Goal: Task Accomplishment & Management: Manage account settings

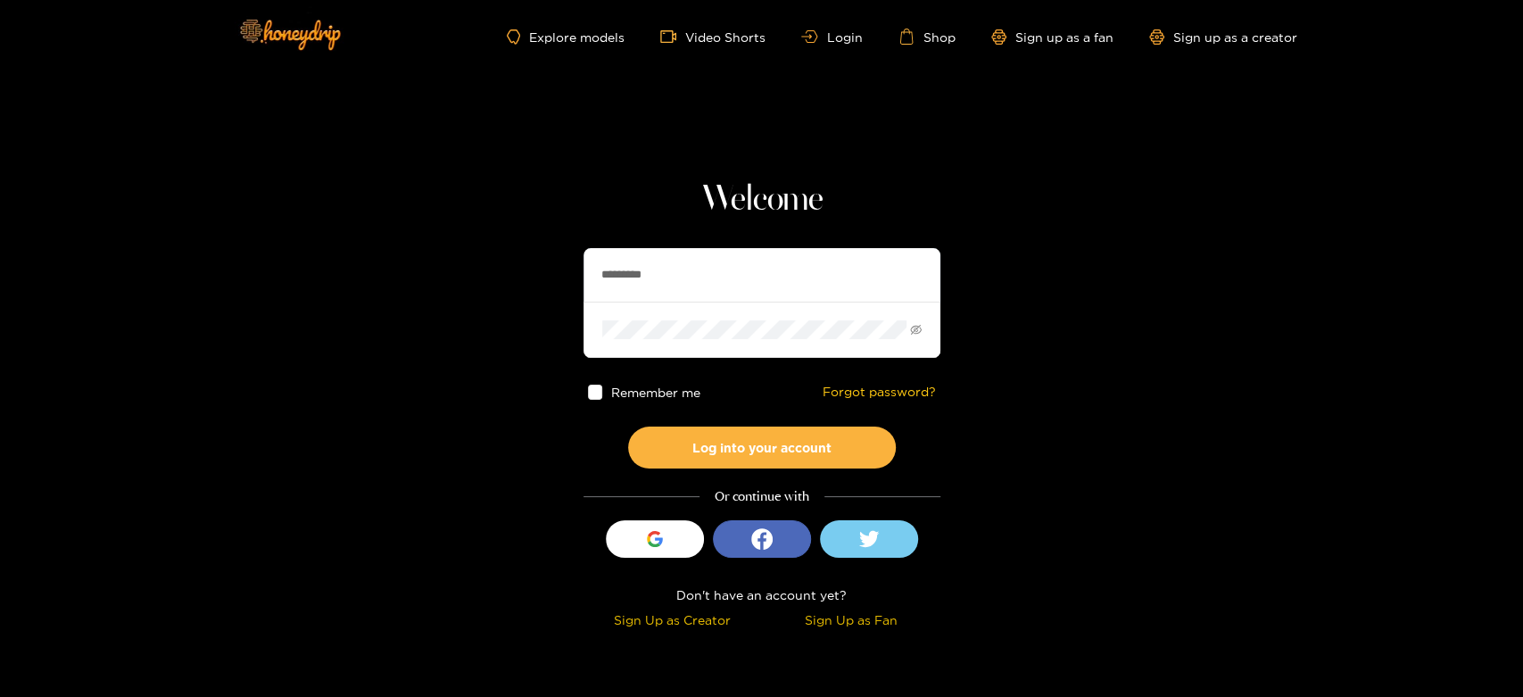
drag, startPoint x: 757, startPoint y: 285, endPoint x: 487, endPoint y: 286, distance: 269.4
click at [488, 286] on section "Welcome ********* Remember me Forgot password? Log into your account Or continu…" at bounding box center [761, 317] width 1523 height 634
paste input "text"
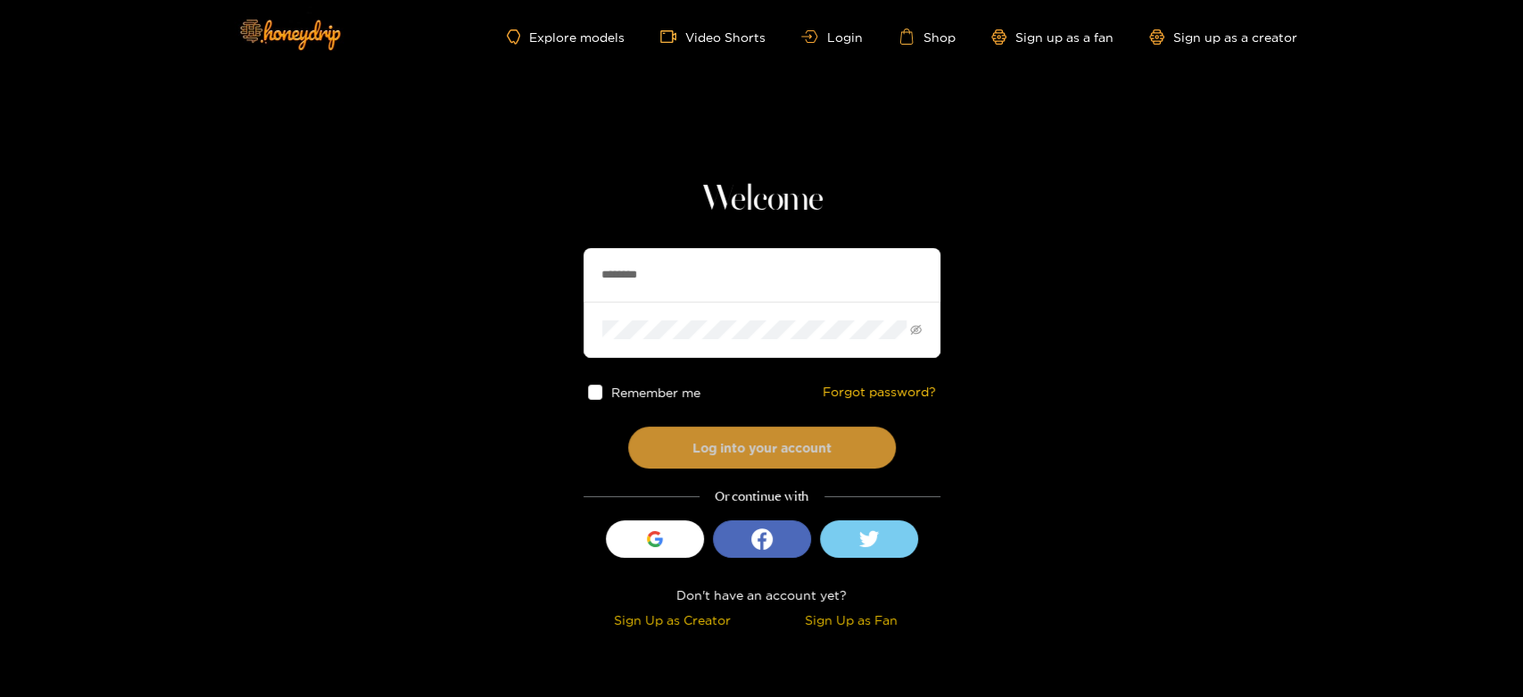
type input "********"
click at [742, 435] on button "Log into your account" at bounding box center [762, 447] width 268 height 42
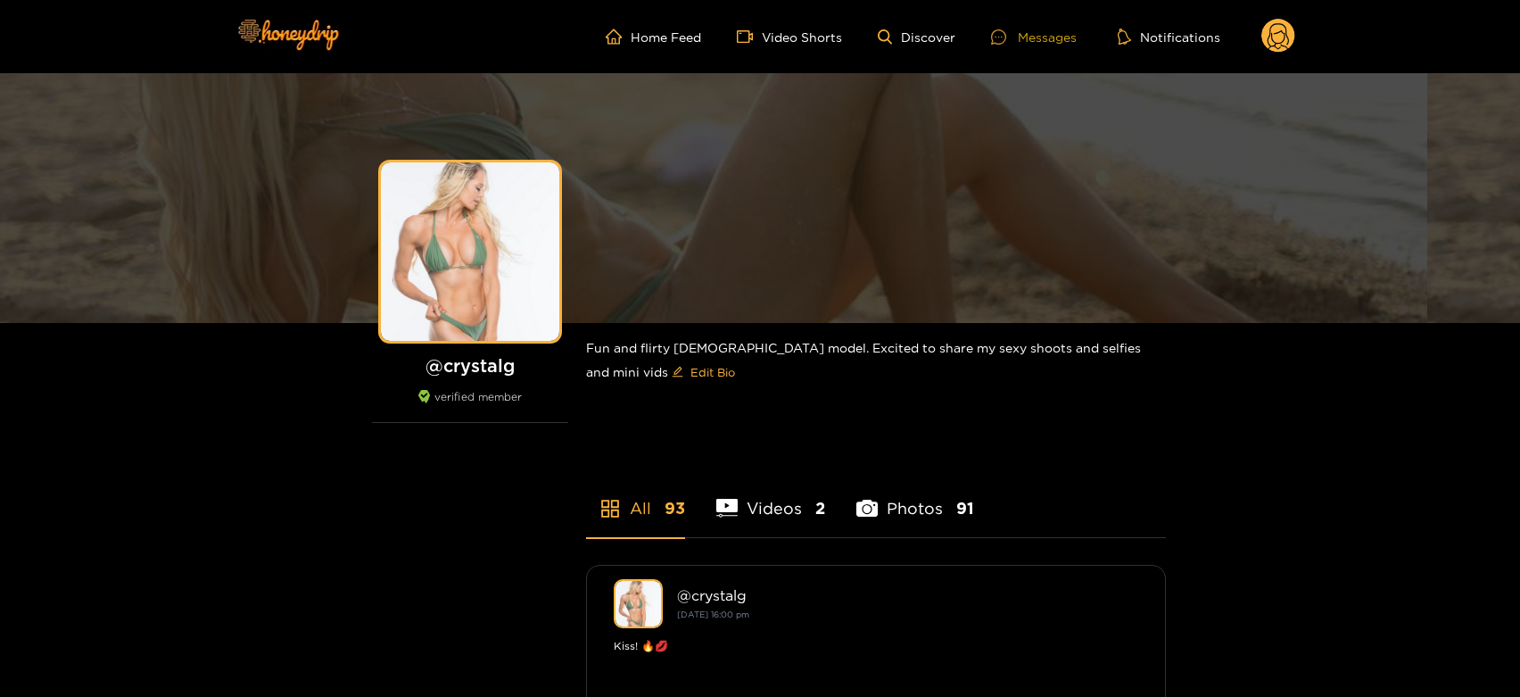
click at [1032, 34] on div "Messages" at bounding box center [1034, 37] width 86 height 21
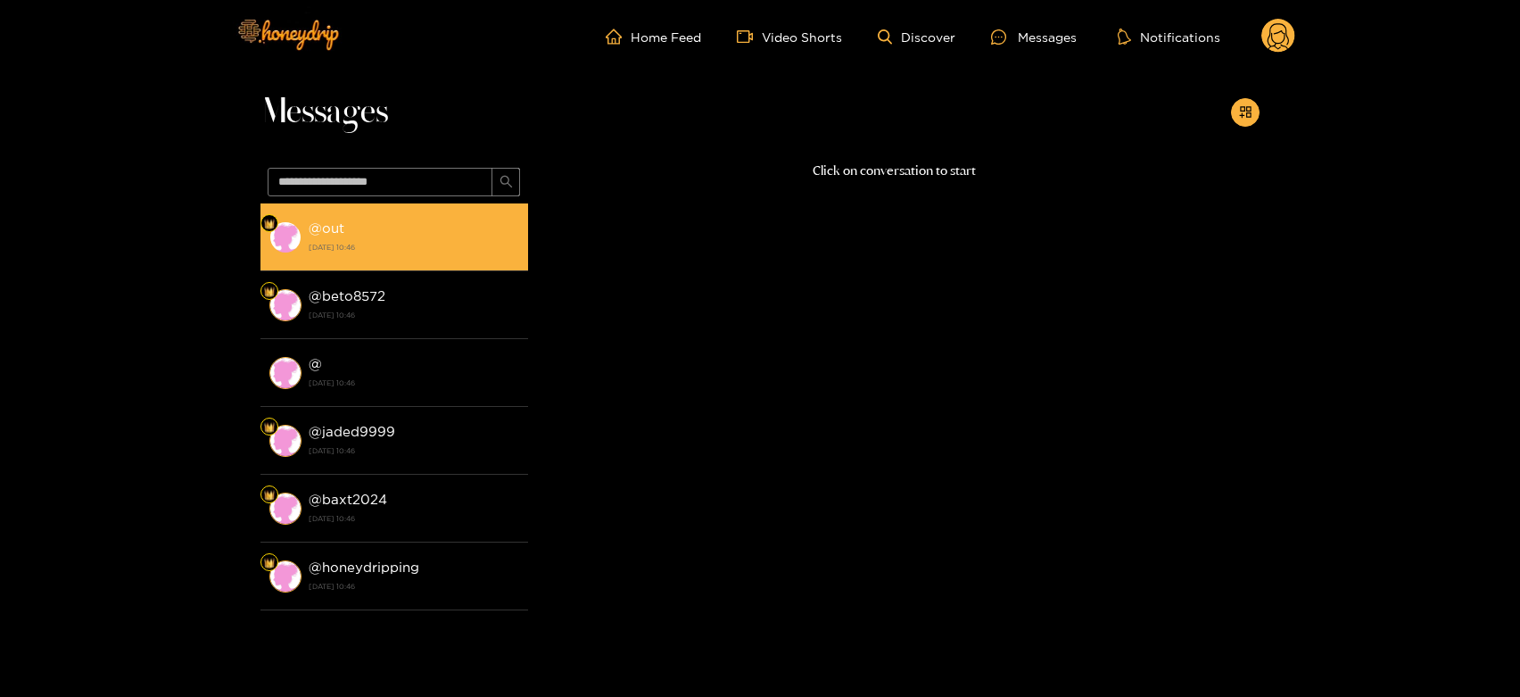
click at [309, 241] on strong "[DATE] 10:46" at bounding box center [414, 247] width 211 height 16
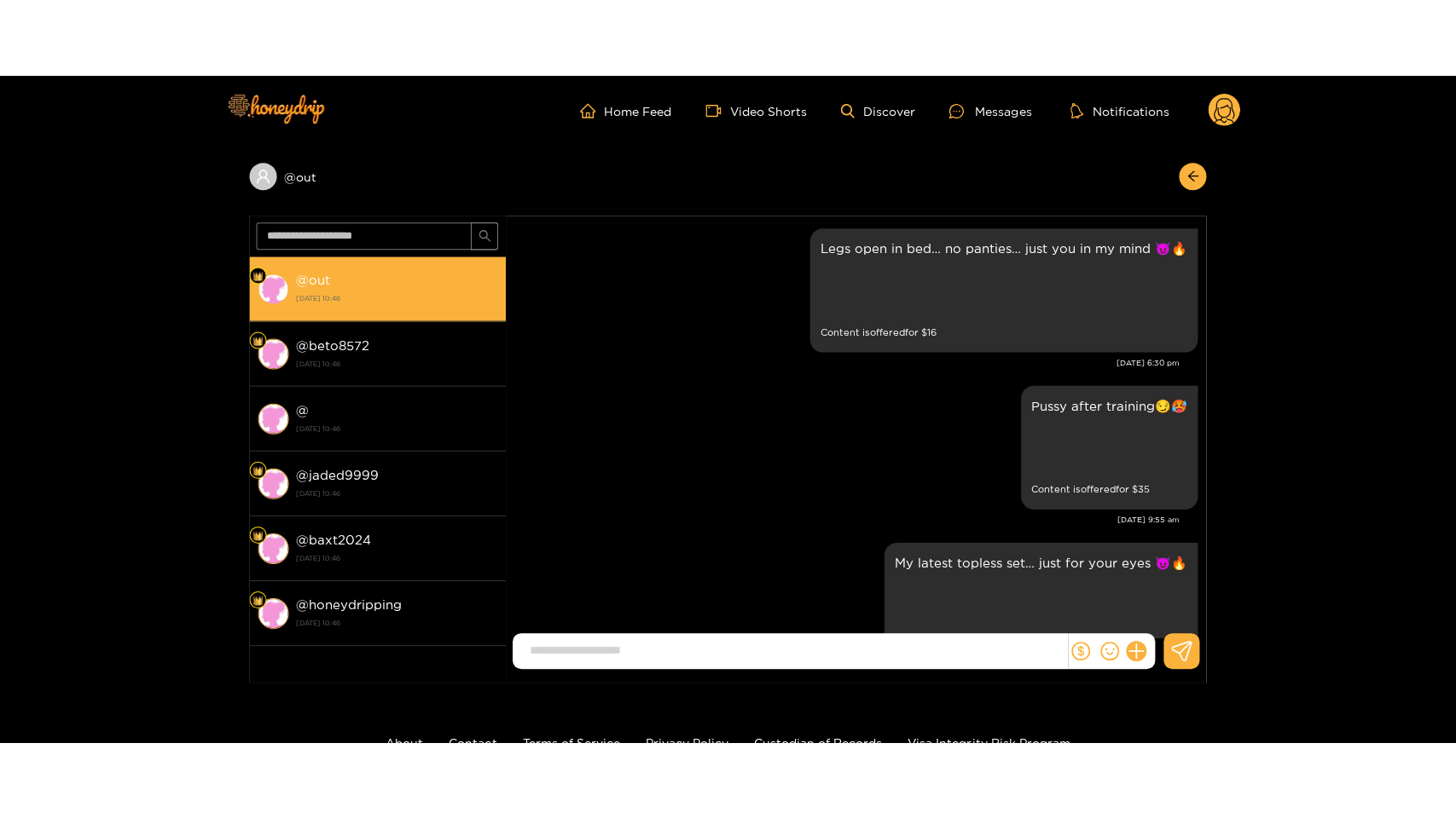
scroll to position [3554, 0]
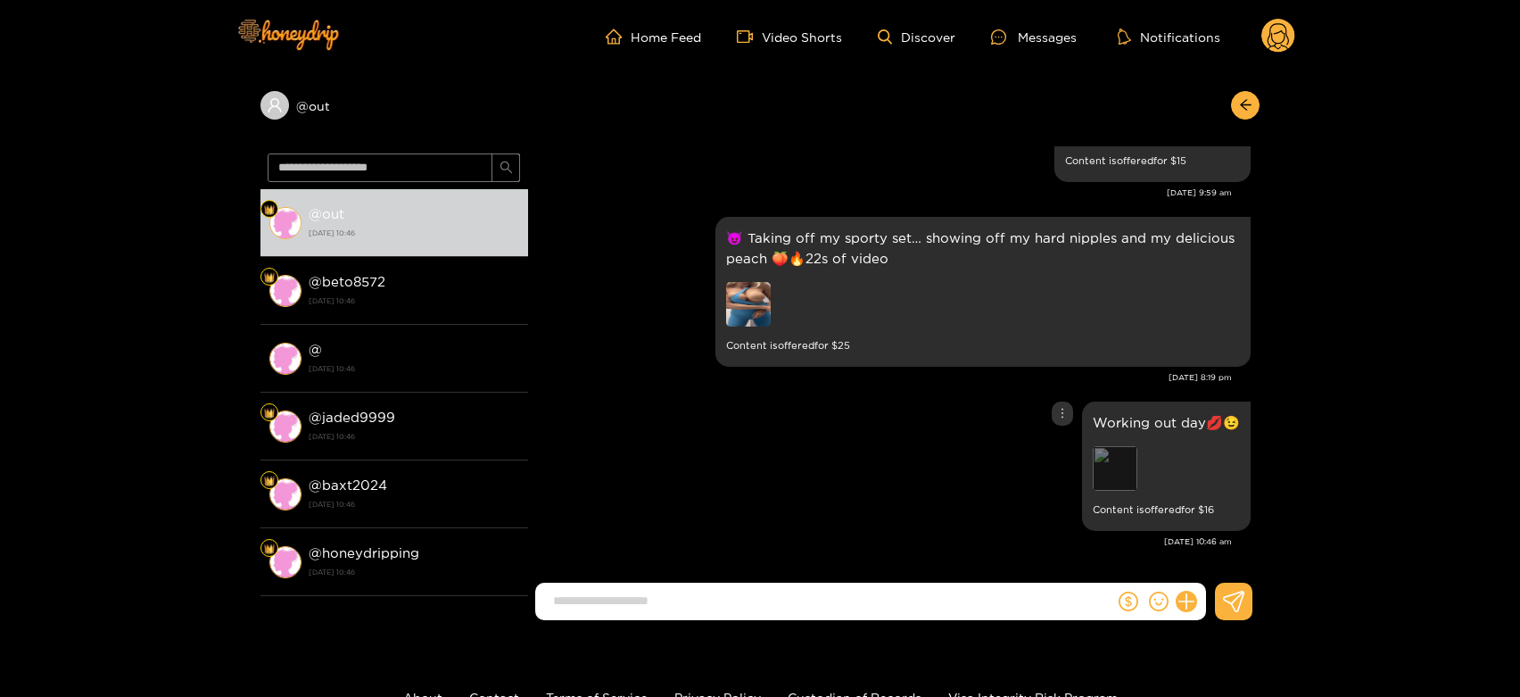
click at [1100, 451] on div "Preview" at bounding box center [1115, 468] width 45 height 45
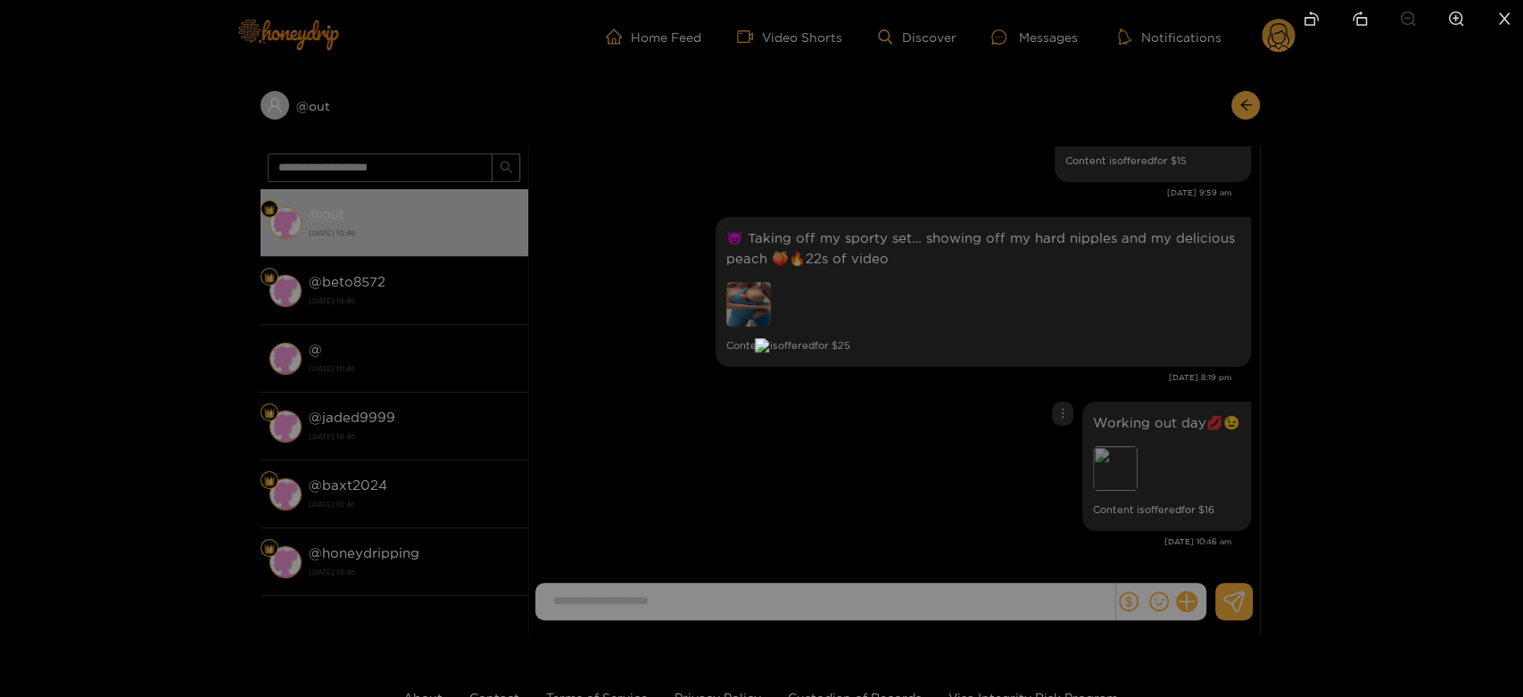
click at [1088, 451] on div at bounding box center [761, 348] width 1523 height 697
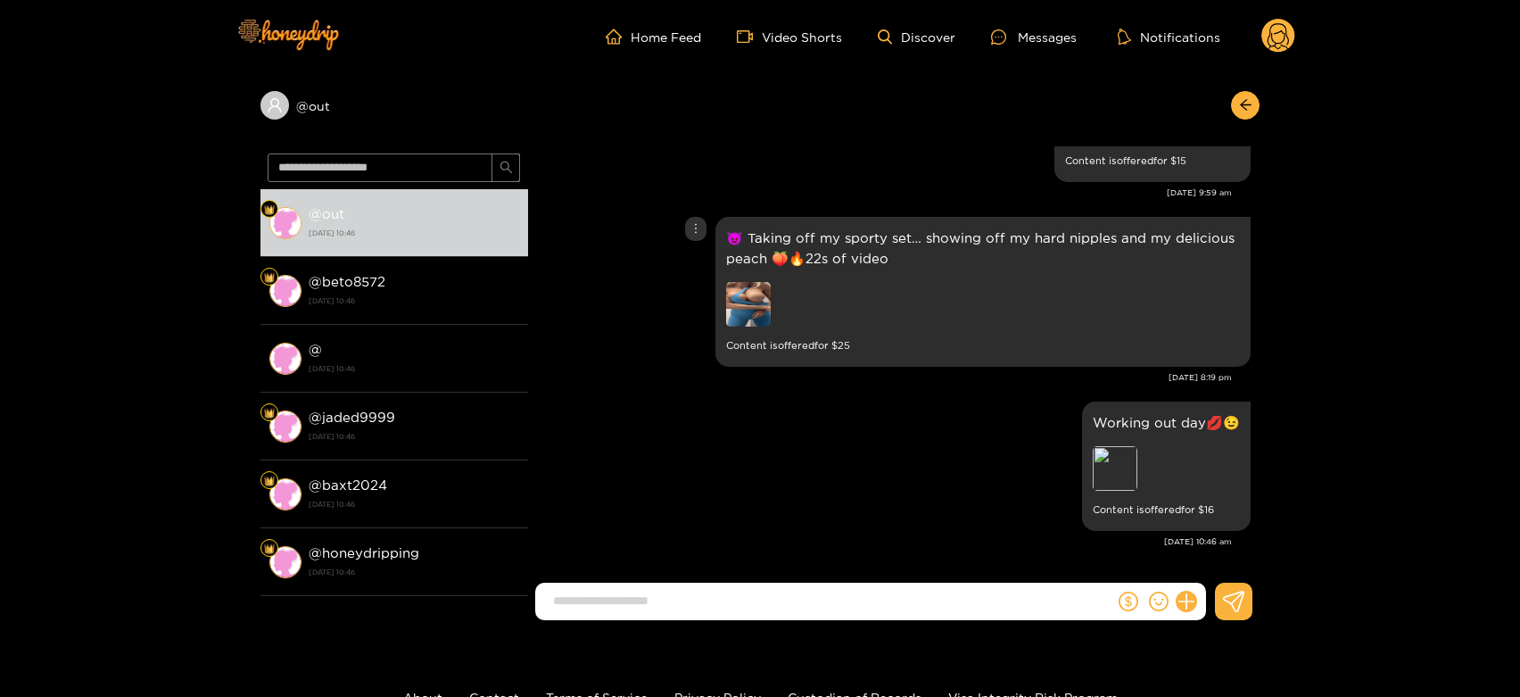
click at [732, 327] on div at bounding box center [851, 306] width 250 height 49
click at [734, 306] on img at bounding box center [748, 304] width 45 height 45
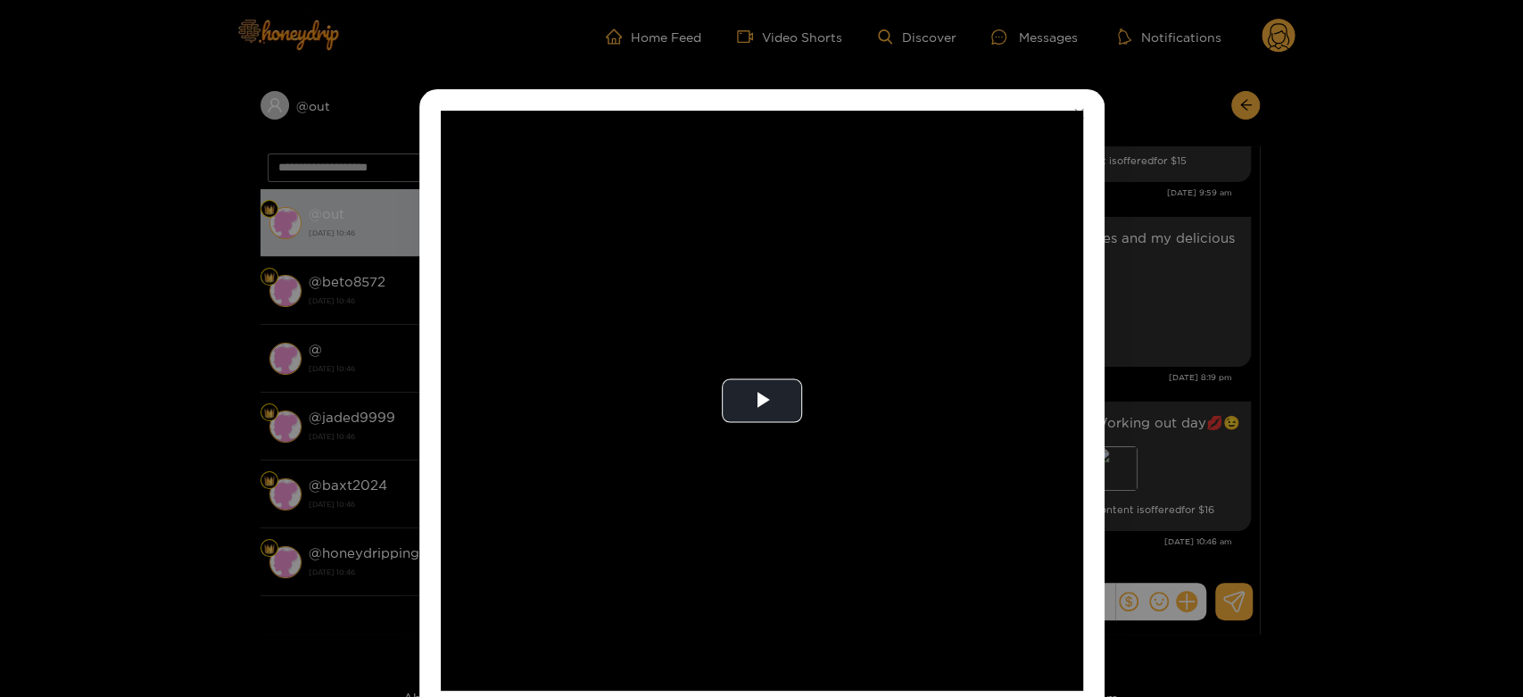
click at [734, 306] on video "Video Player" at bounding box center [762, 401] width 642 height 580
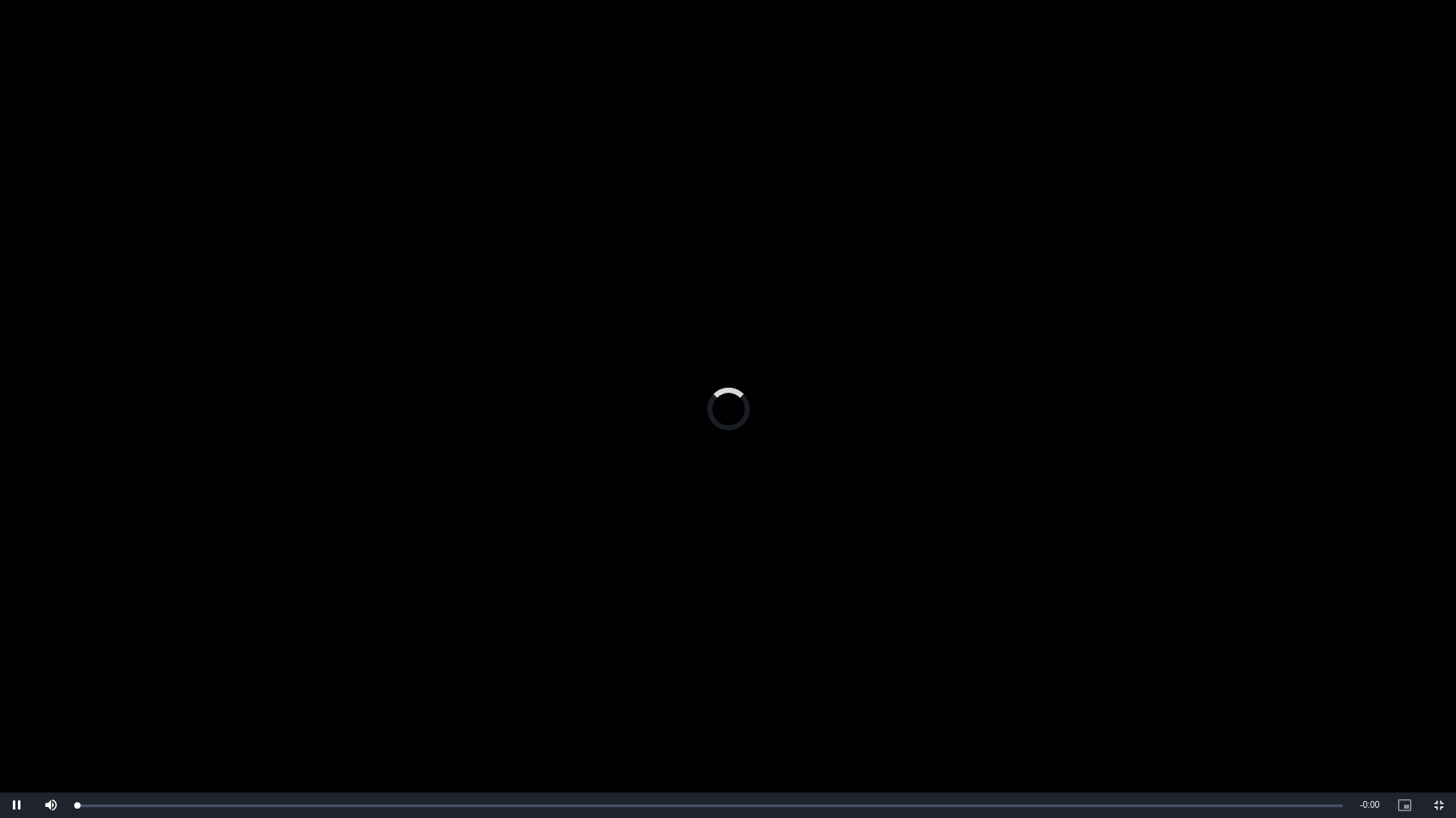
click at [702, 407] on video "Video Player" at bounding box center [728, 409] width 1456 height 818
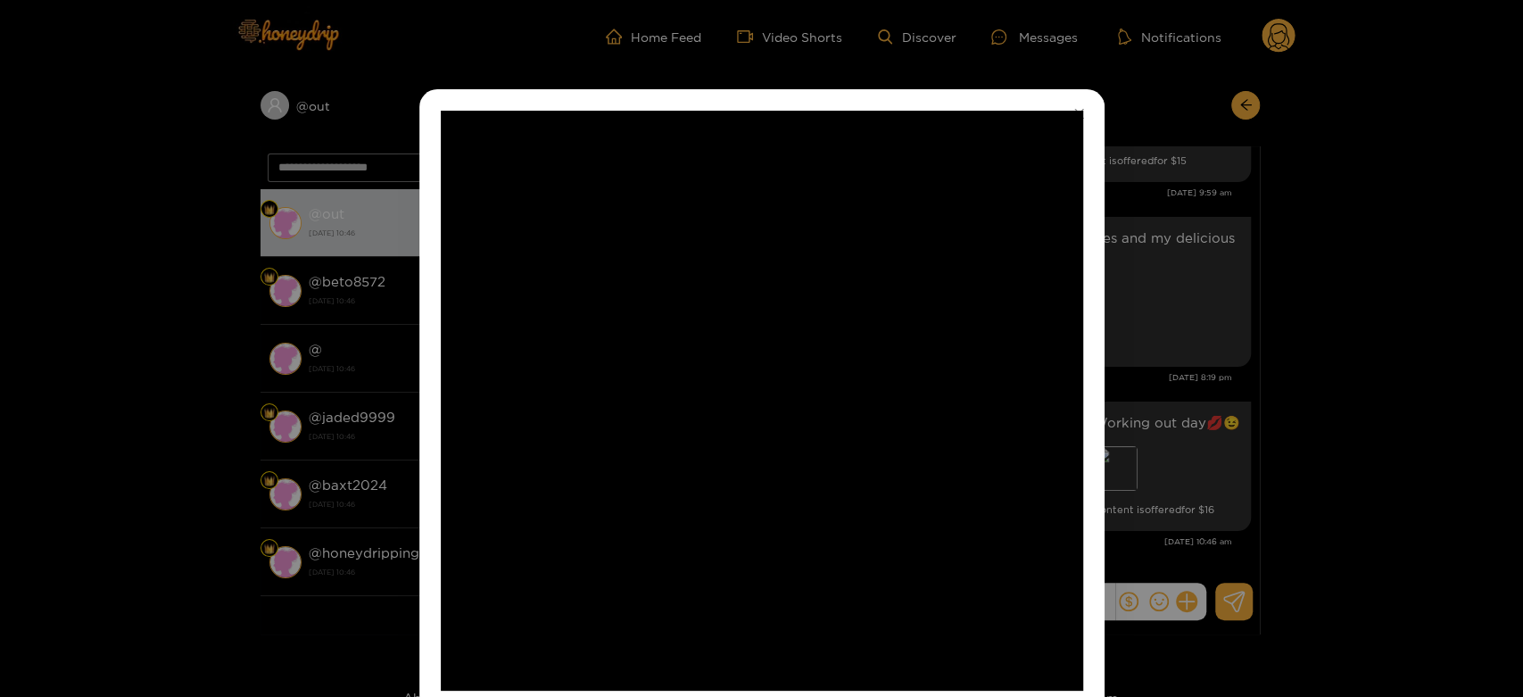
click at [742, 305] on video "Video Player" at bounding box center [762, 401] width 642 height 580
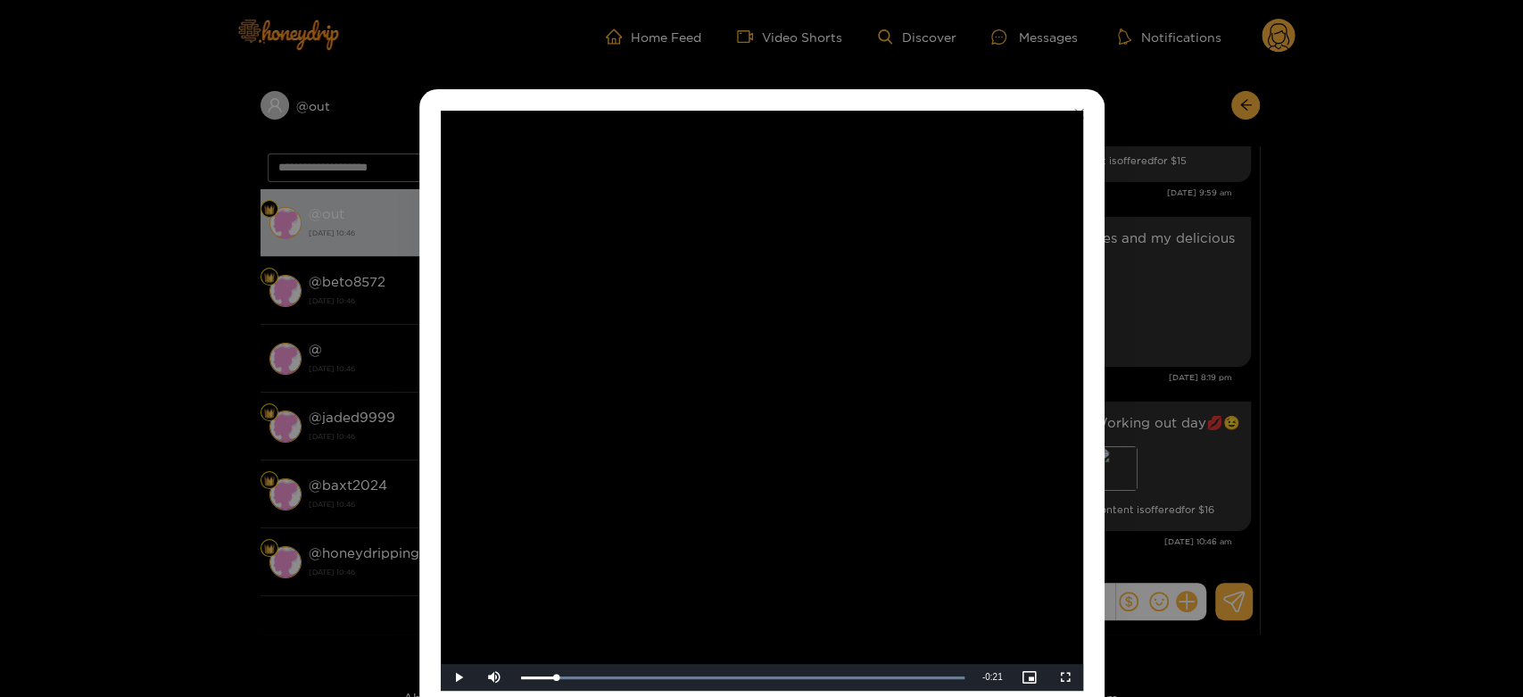
click at [1200, 387] on div "**********" at bounding box center [761, 348] width 1523 height 697
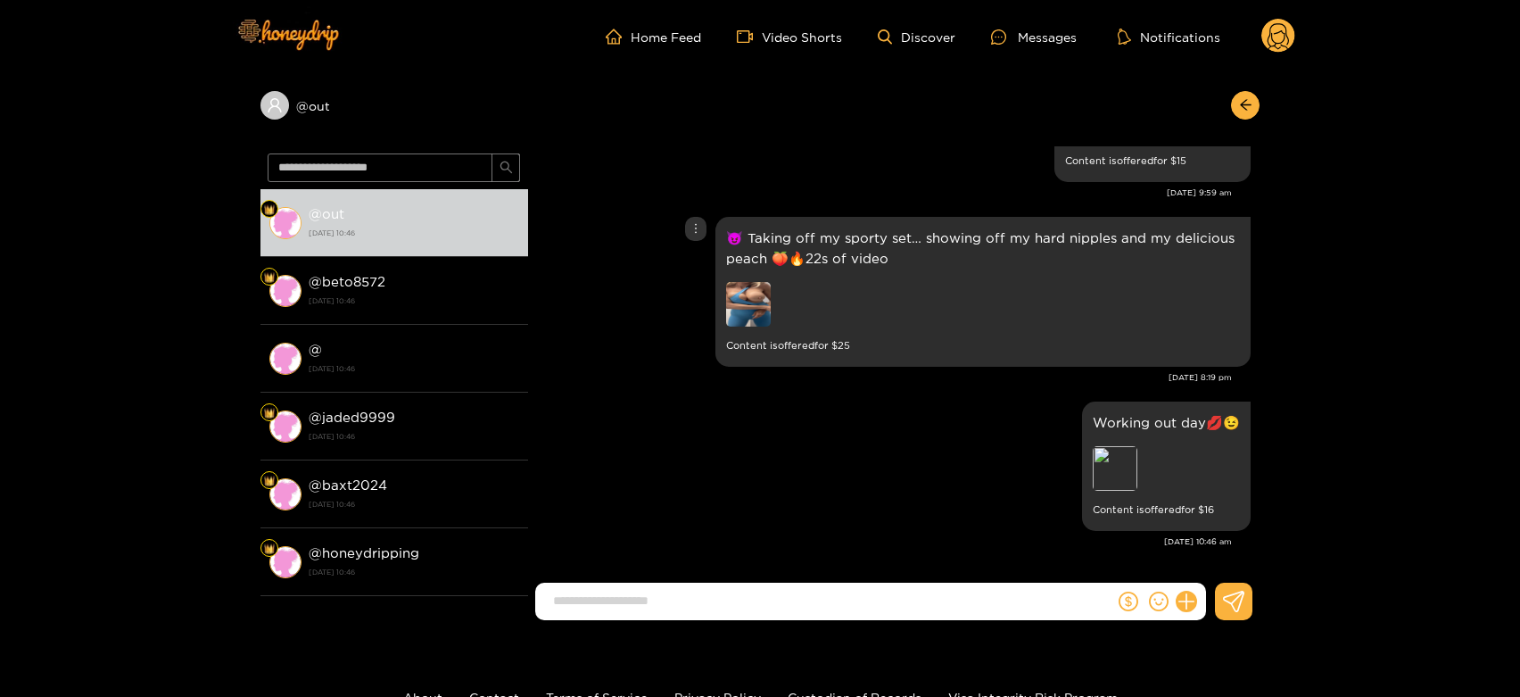
click at [741, 300] on img at bounding box center [748, 304] width 45 height 45
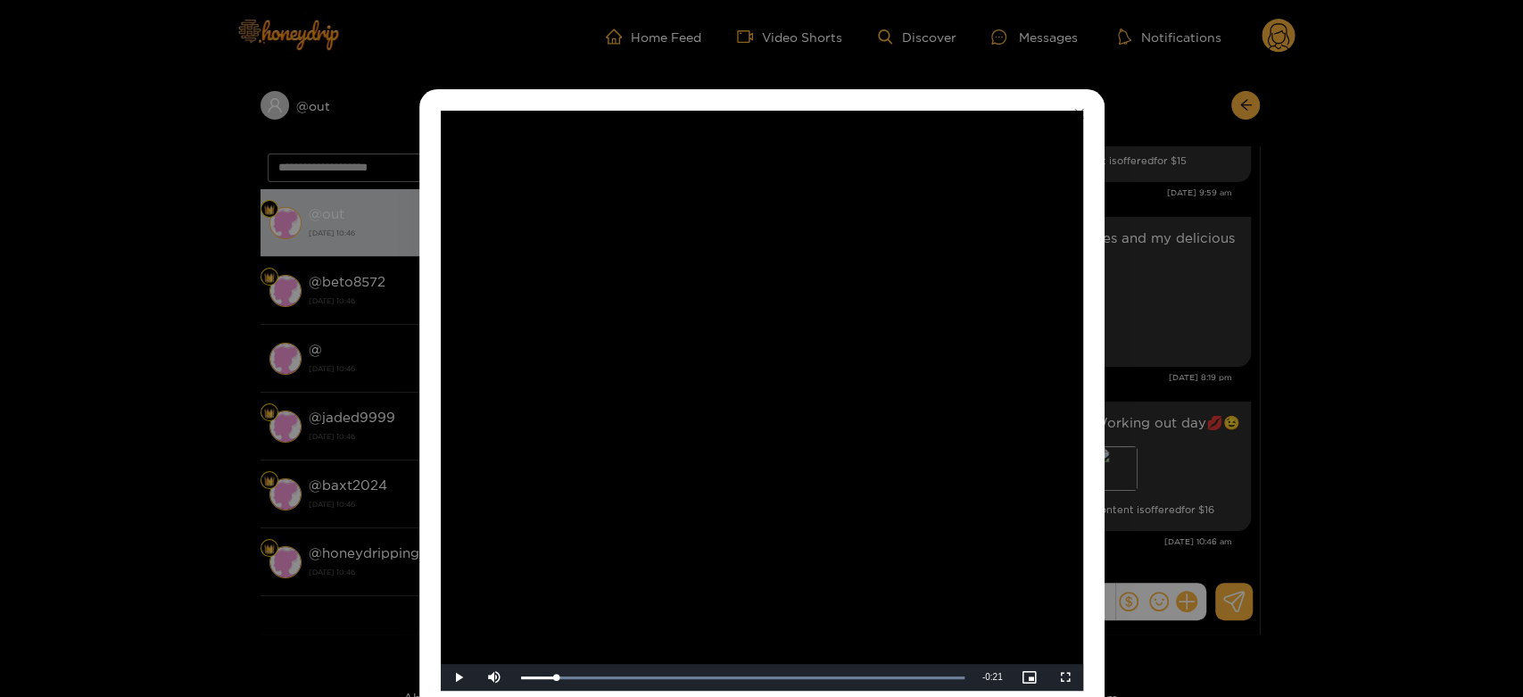
click at [609, 473] on video "Video Player" at bounding box center [762, 401] width 642 height 580
drag, startPoint x: 608, startPoint y: 680, endPoint x: 666, endPoint y: 680, distance: 57.1
click at [666, 680] on div "Loaded : 100.00% 0:04 0:02" at bounding box center [742, 677] width 461 height 27
click at [818, 534] on video "Video Player" at bounding box center [762, 401] width 642 height 580
click at [1148, 374] on div "**********" at bounding box center [761, 348] width 1523 height 697
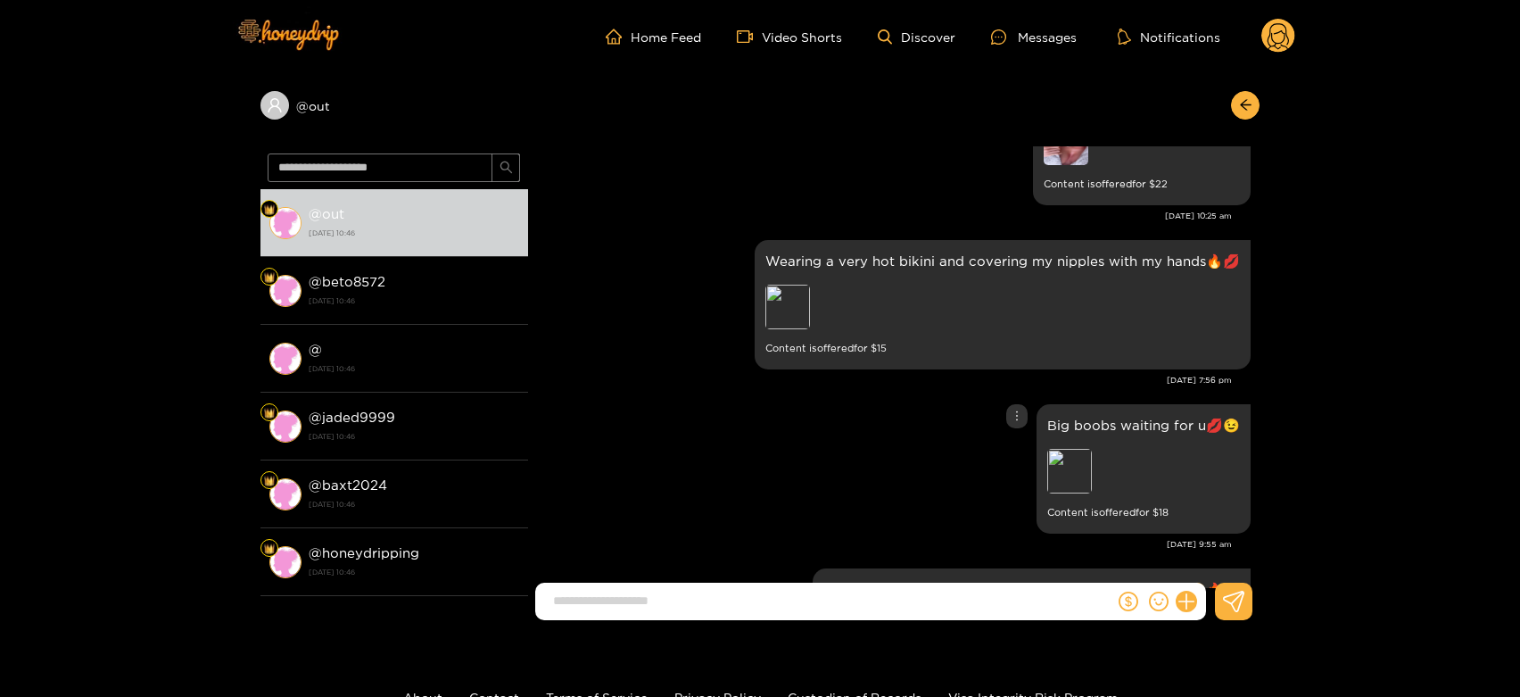
scroll to position [3036, 0]
click at [797, 257] on p "Wearing a very hot bikini and covering my nipples with my hands🔥💋" at bounding box center [1002, 263] width 475 height 21
click at [786, 332] on div "Preview" at bounding box center [890, 311] width 250 height 49
click at [810, 297] on div "Preview" at bounding box center [787, 309] width 45 height 45
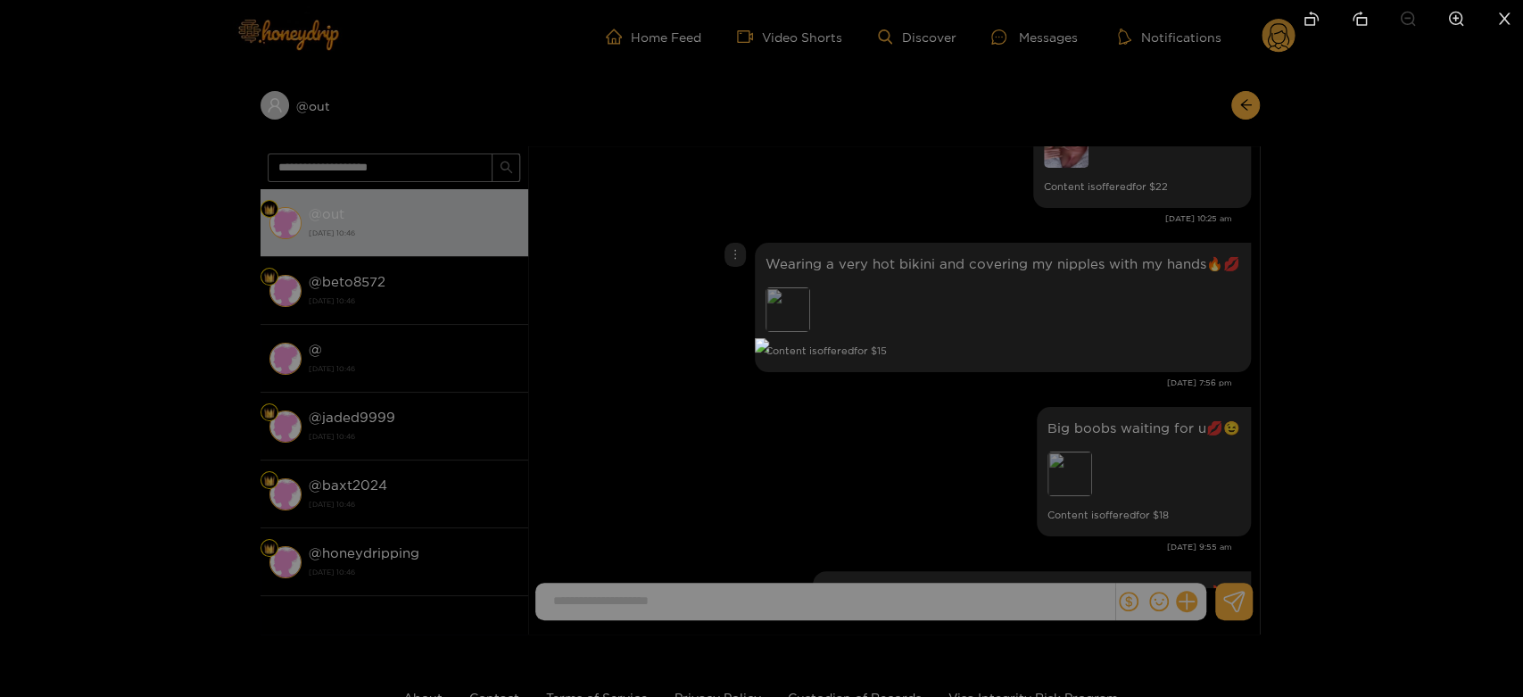
click at [1030, 269] on div at bounding box center [761, 348] width 1523 height 697
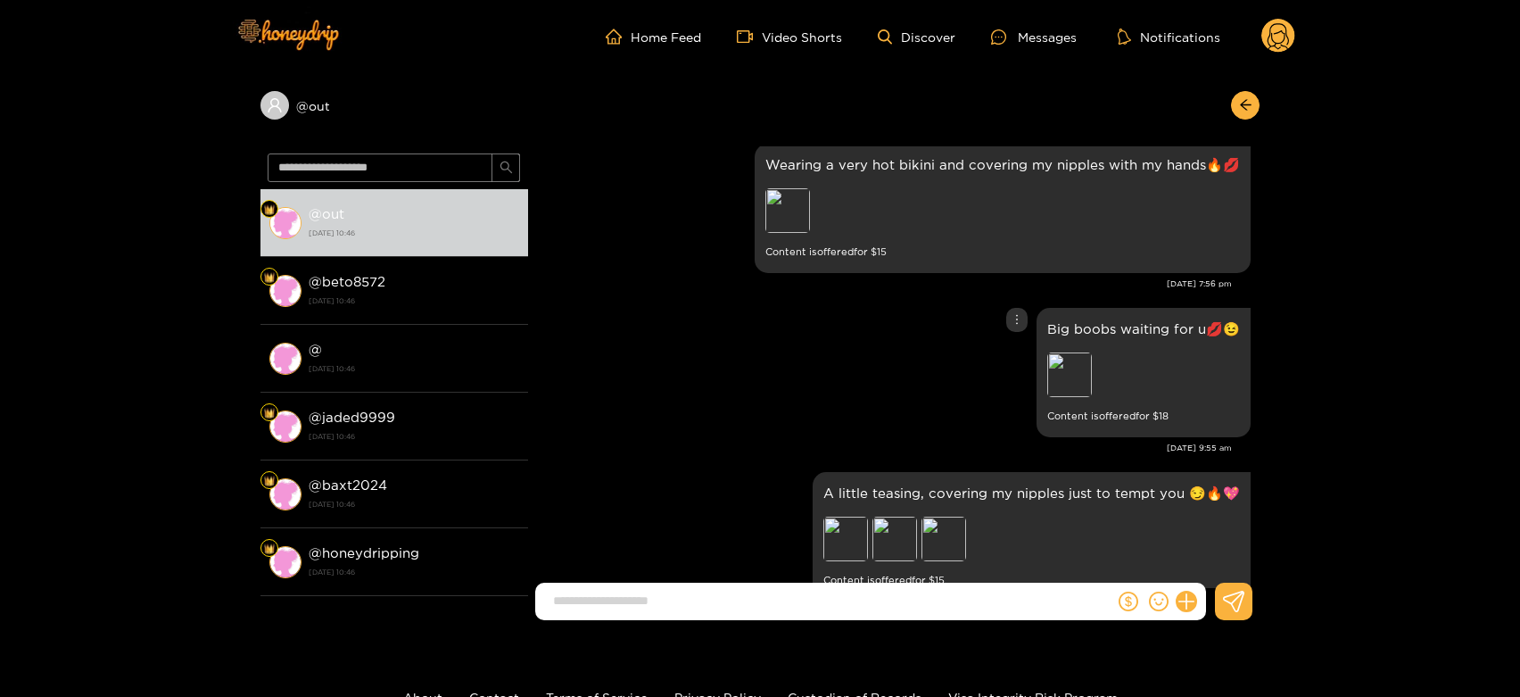
scroll to position [3234, 0]
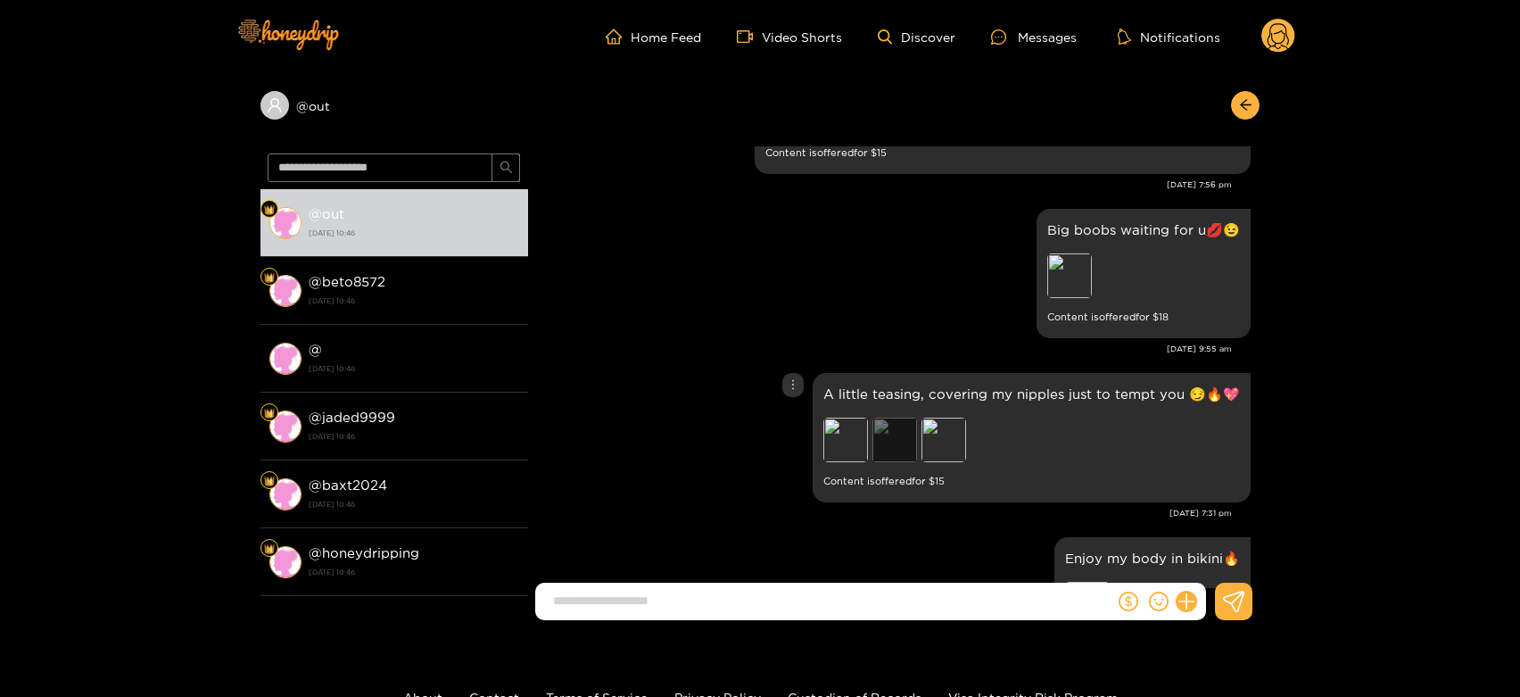
click at [917, 443] on div "Preview" at bounding box center [895, 440] width 45 height 45
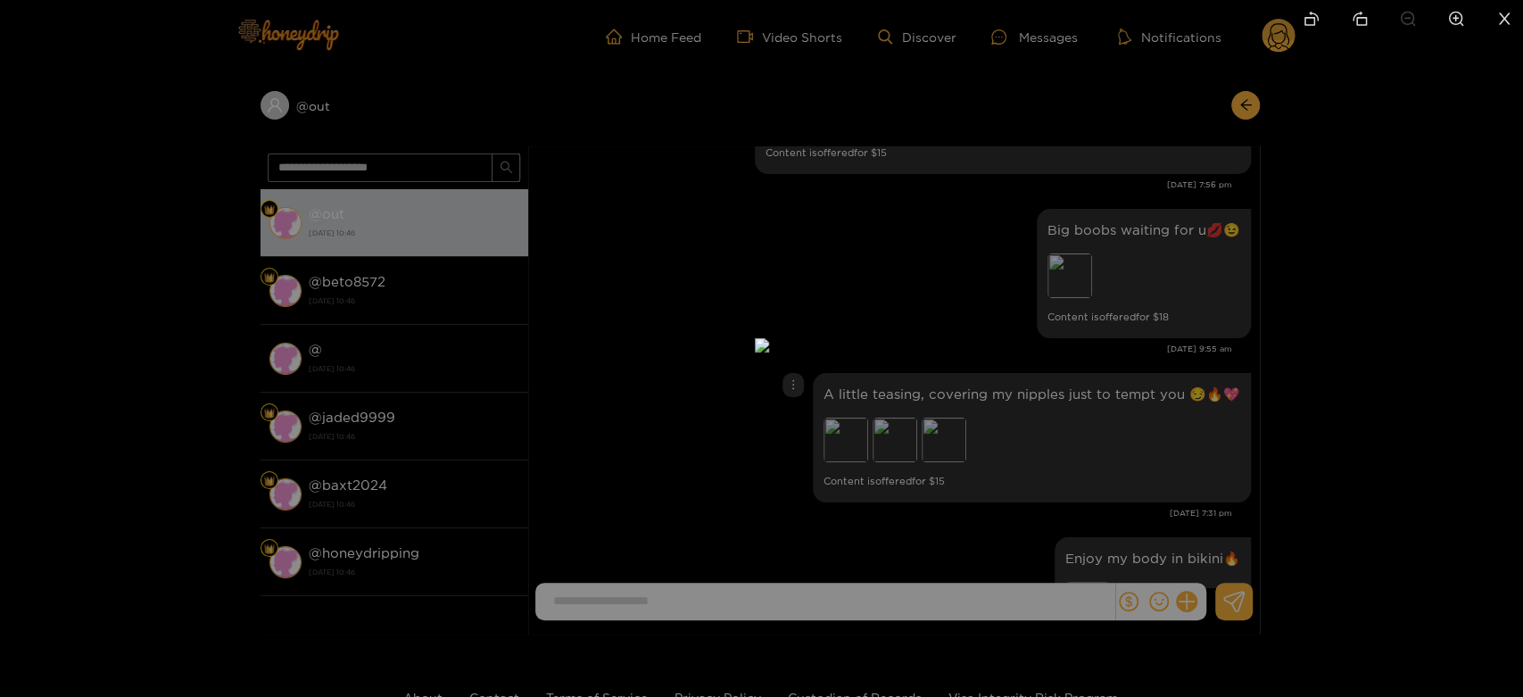
click at [1068, 419] on div at bounding box center [761, 348] width 1523 height 697
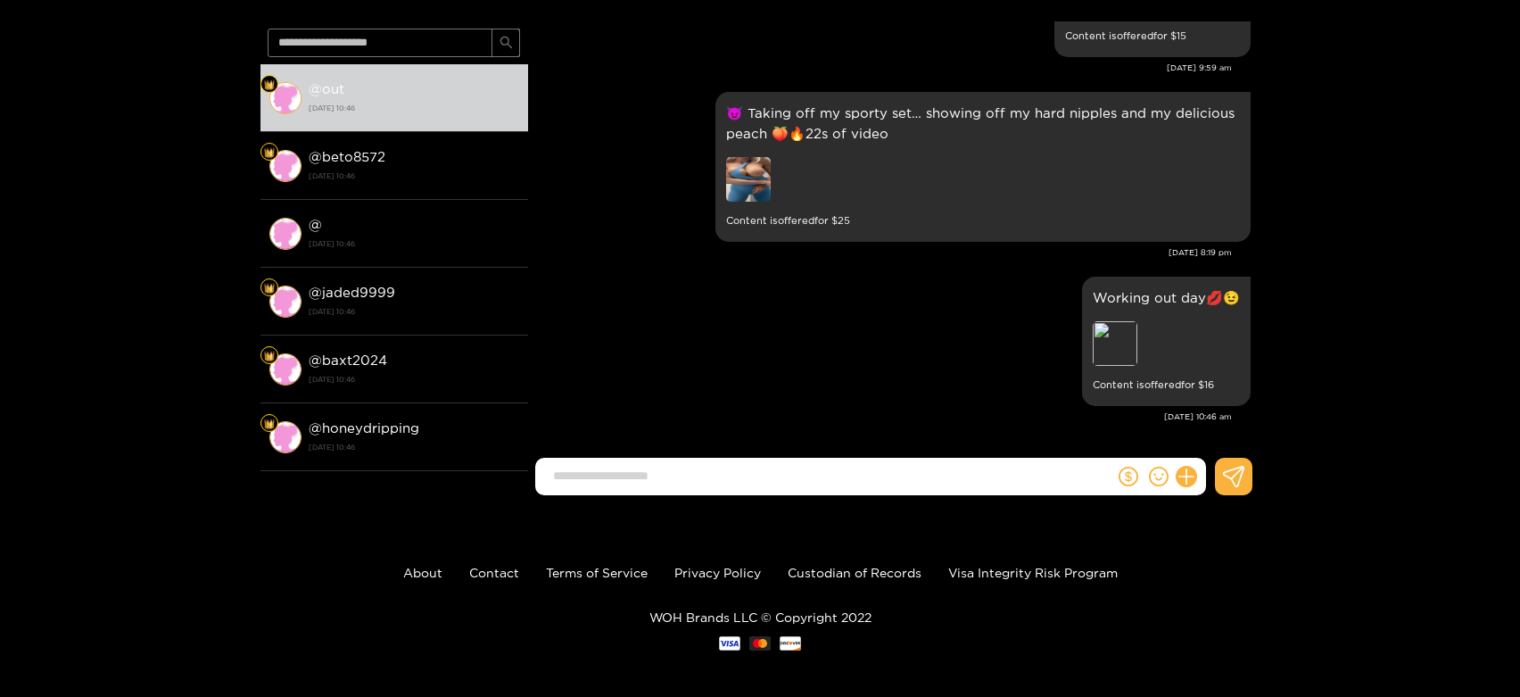
scroll to position [0, 0]
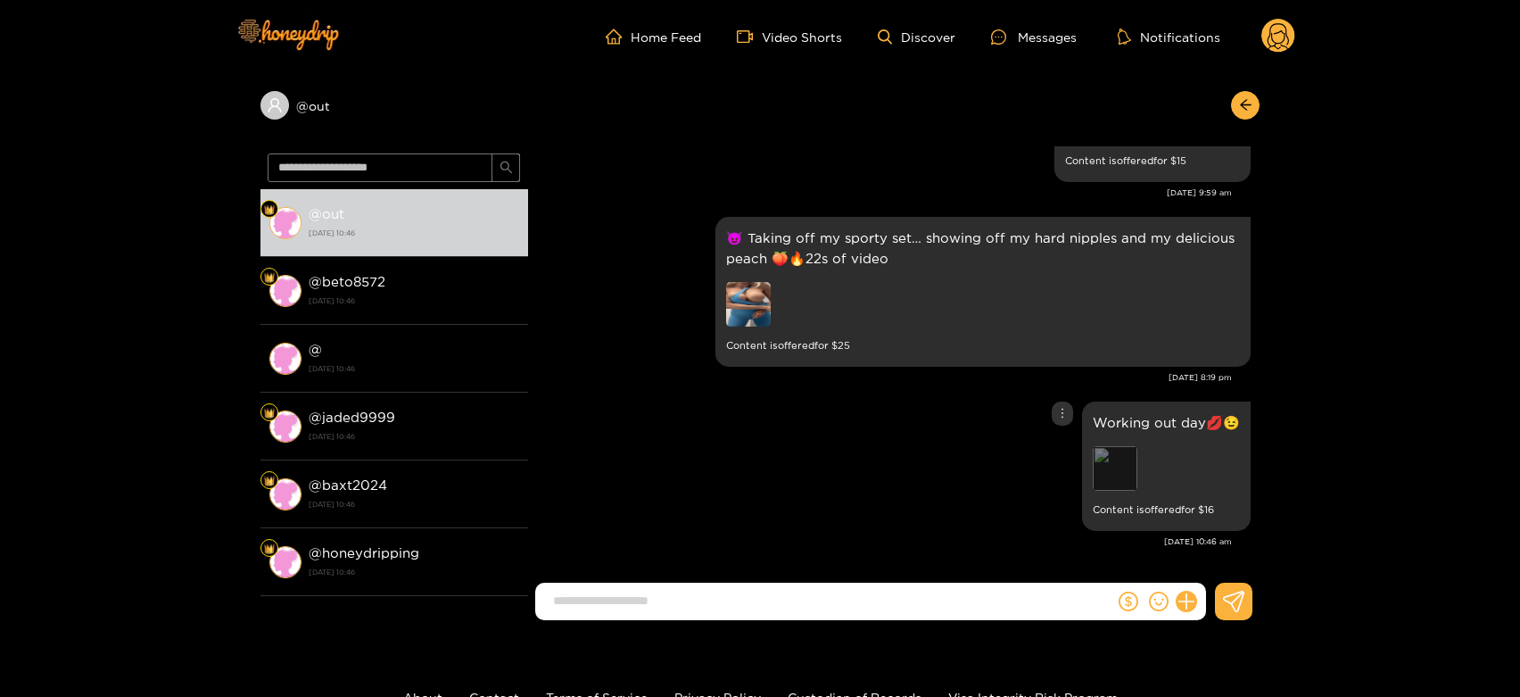
click at [1110, 477] on div "Preview" at bounding box center [1115, 468] width 45 height 45
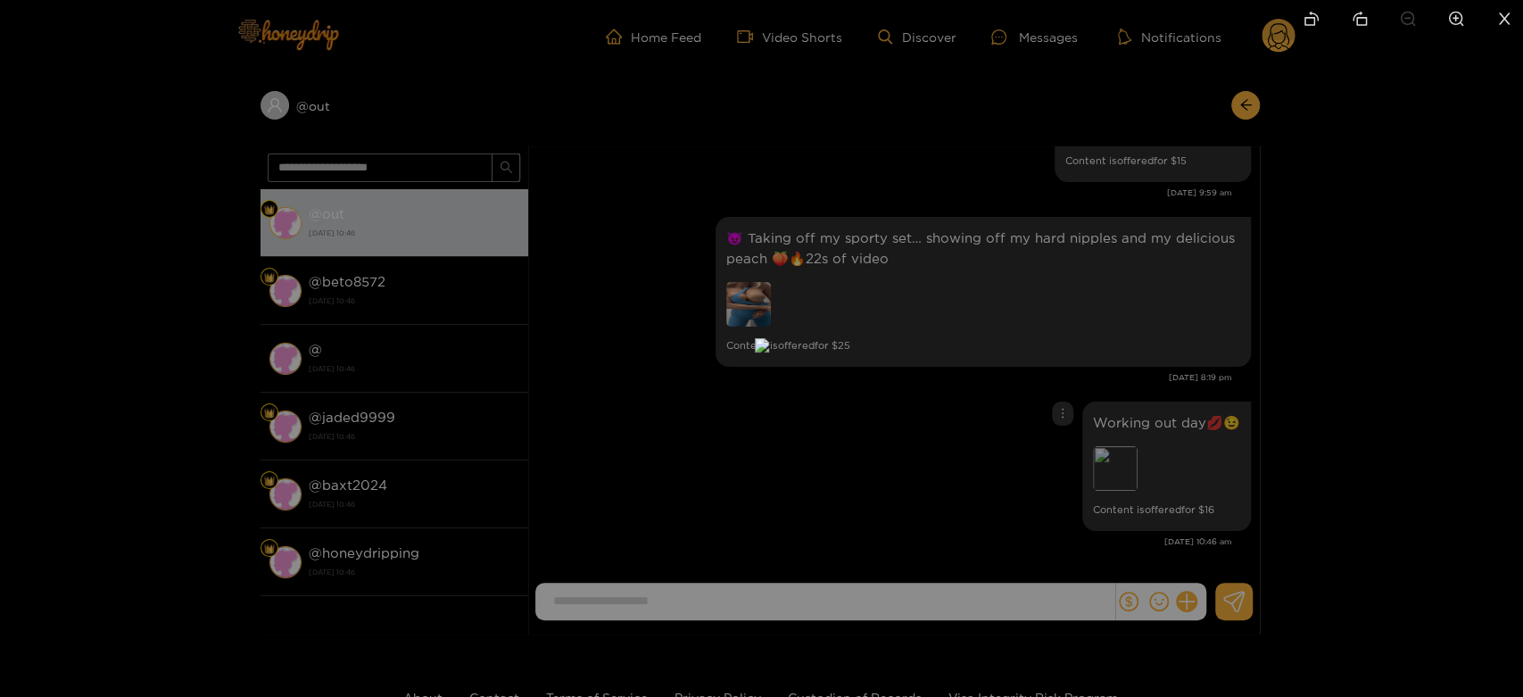
click at [1395, 419] on div at bounding box center [761, 348] width 1523 height 697
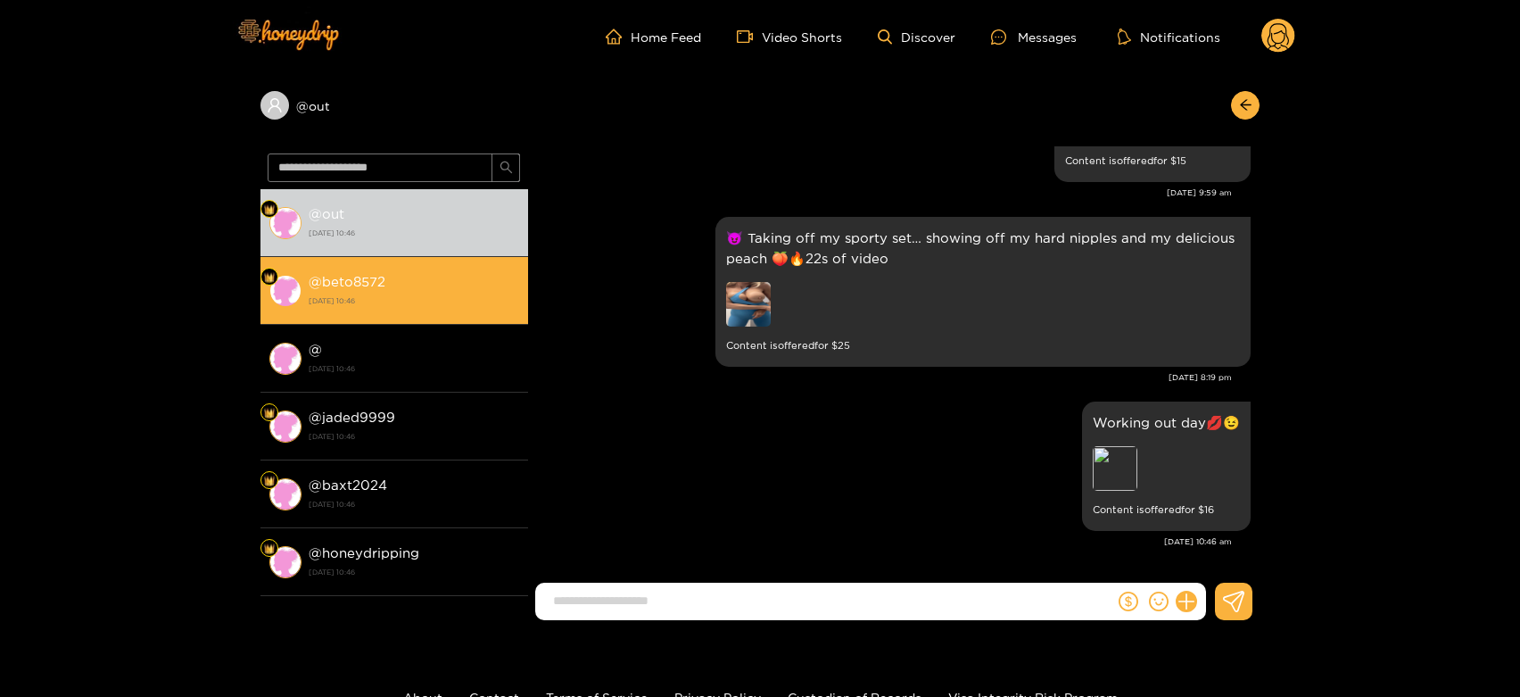
click at [360, 303] on strong "[DATE] 10:46" at bounding box center [414, 301] width 211 height 16
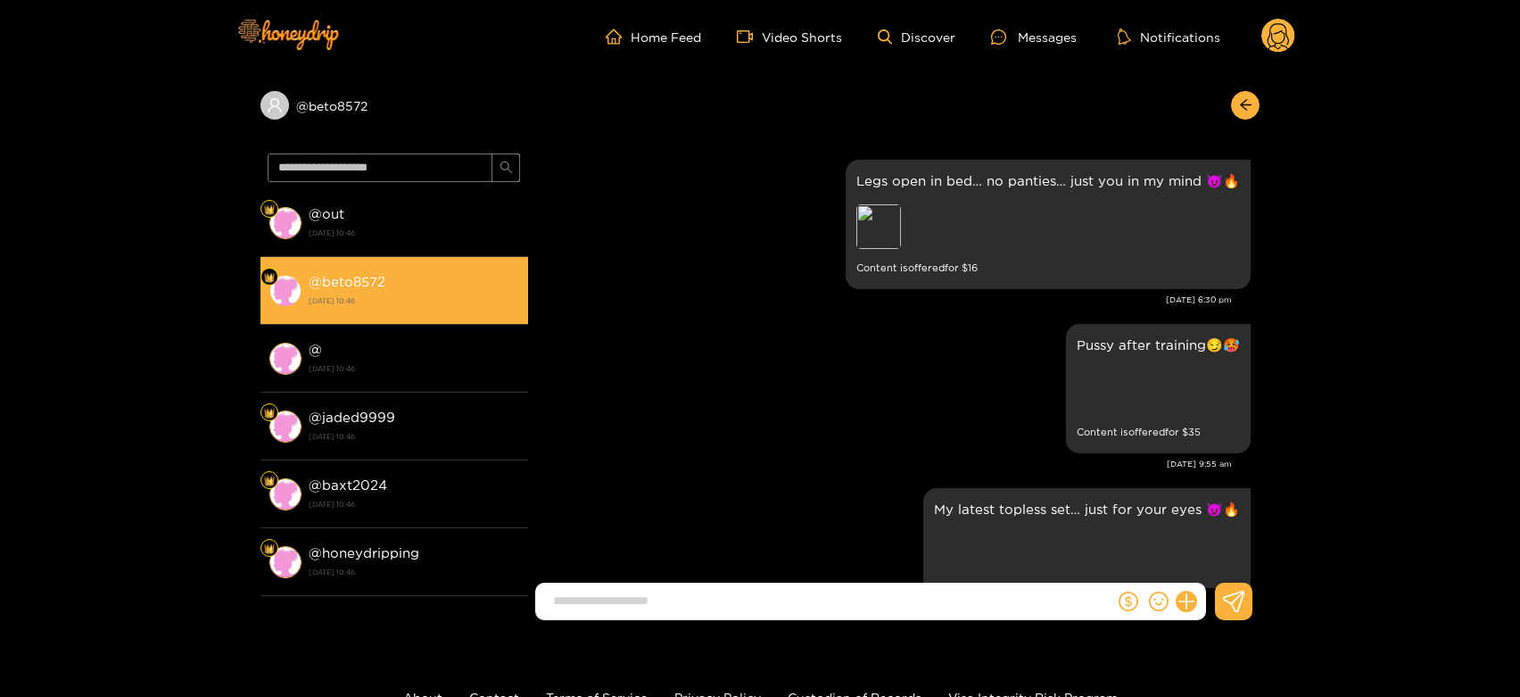
scroll to position [3719, 0]
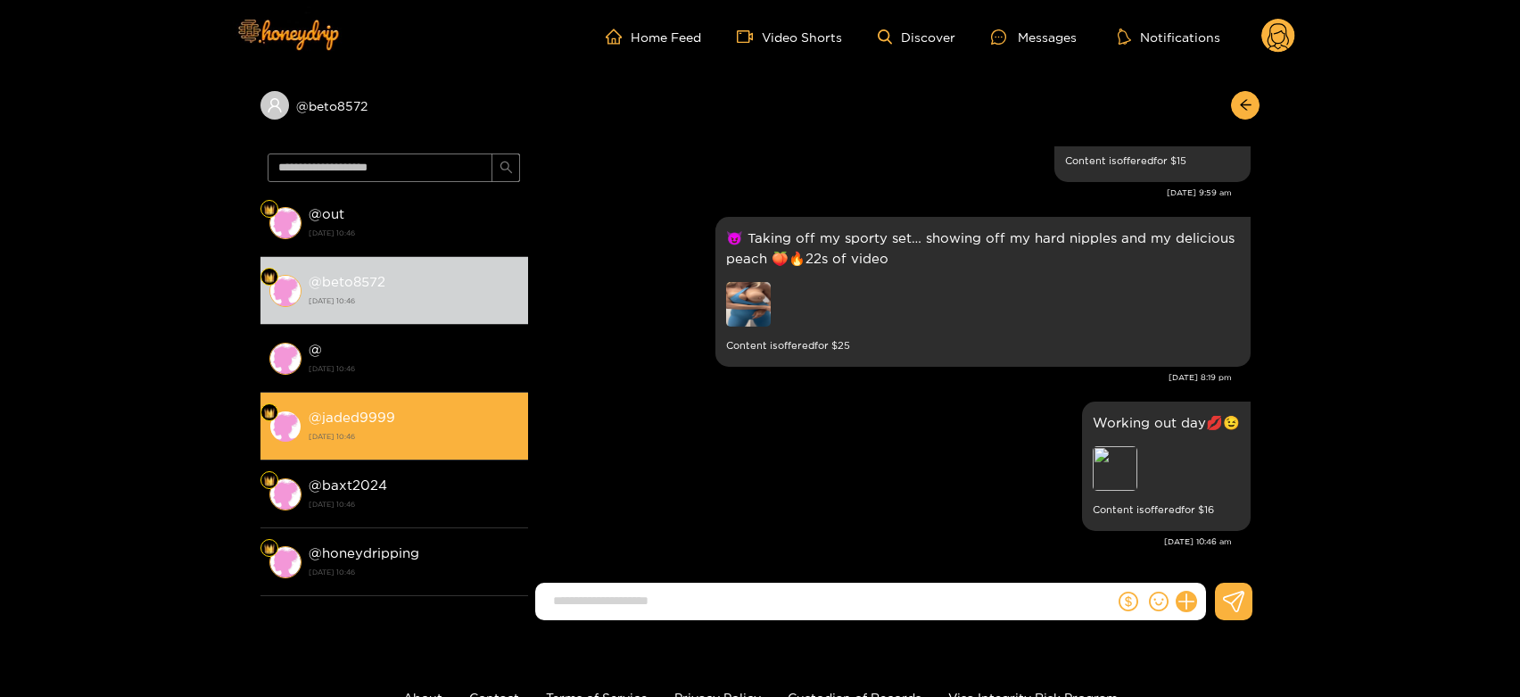
click at [391, 410] on strong "@ jaded9999" at bounding box center [352, 417] width 87 height 15
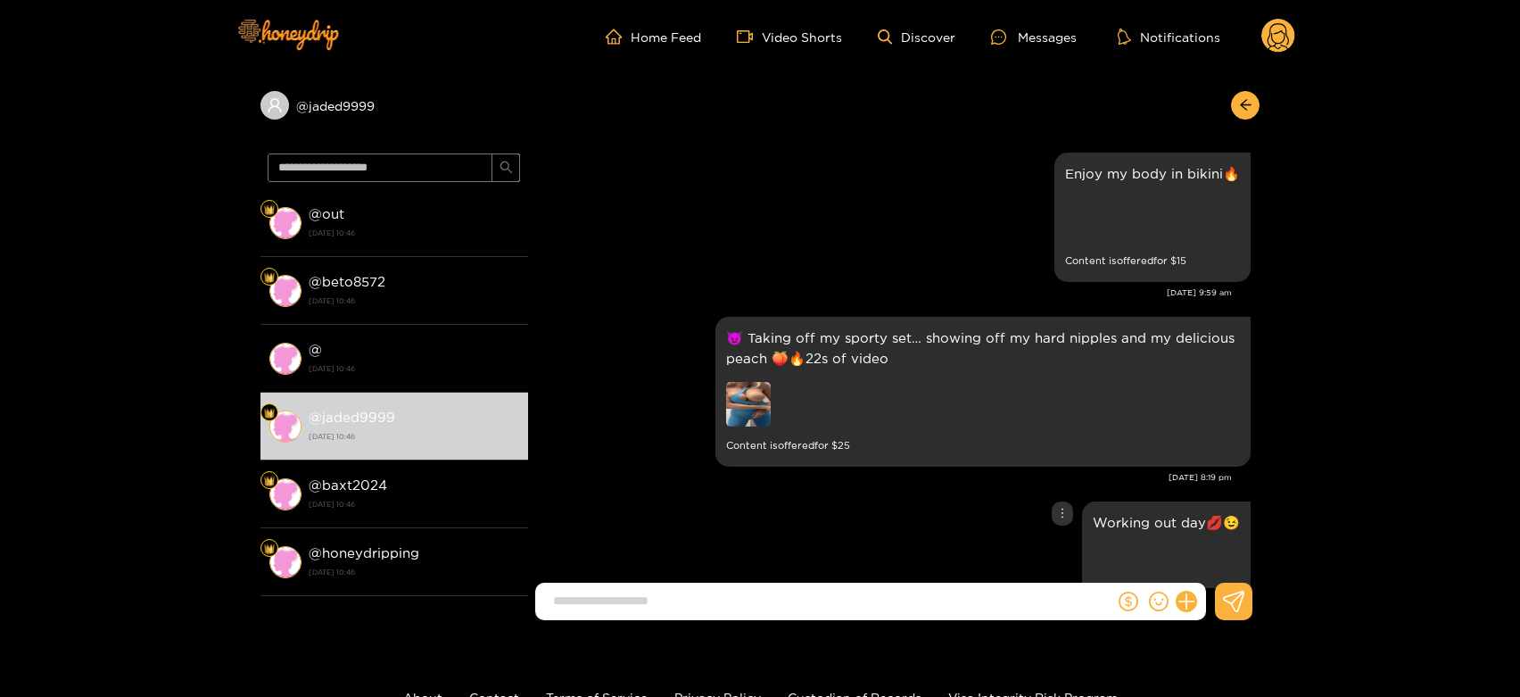
scroll to position [3421, 0]
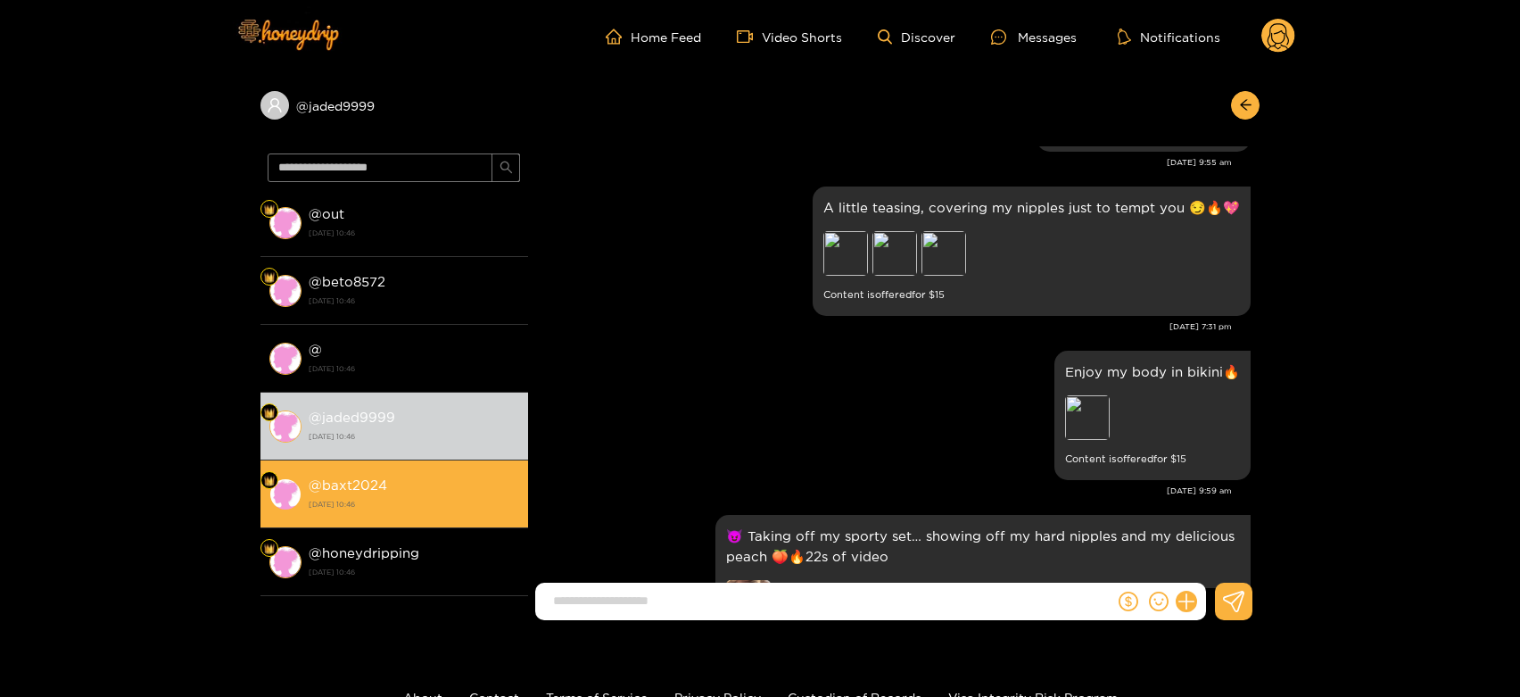
click at [410, 489] on div "@ baxt2024 [DATE] 10:46" at bounding box center [414, 494] width 211 height 40
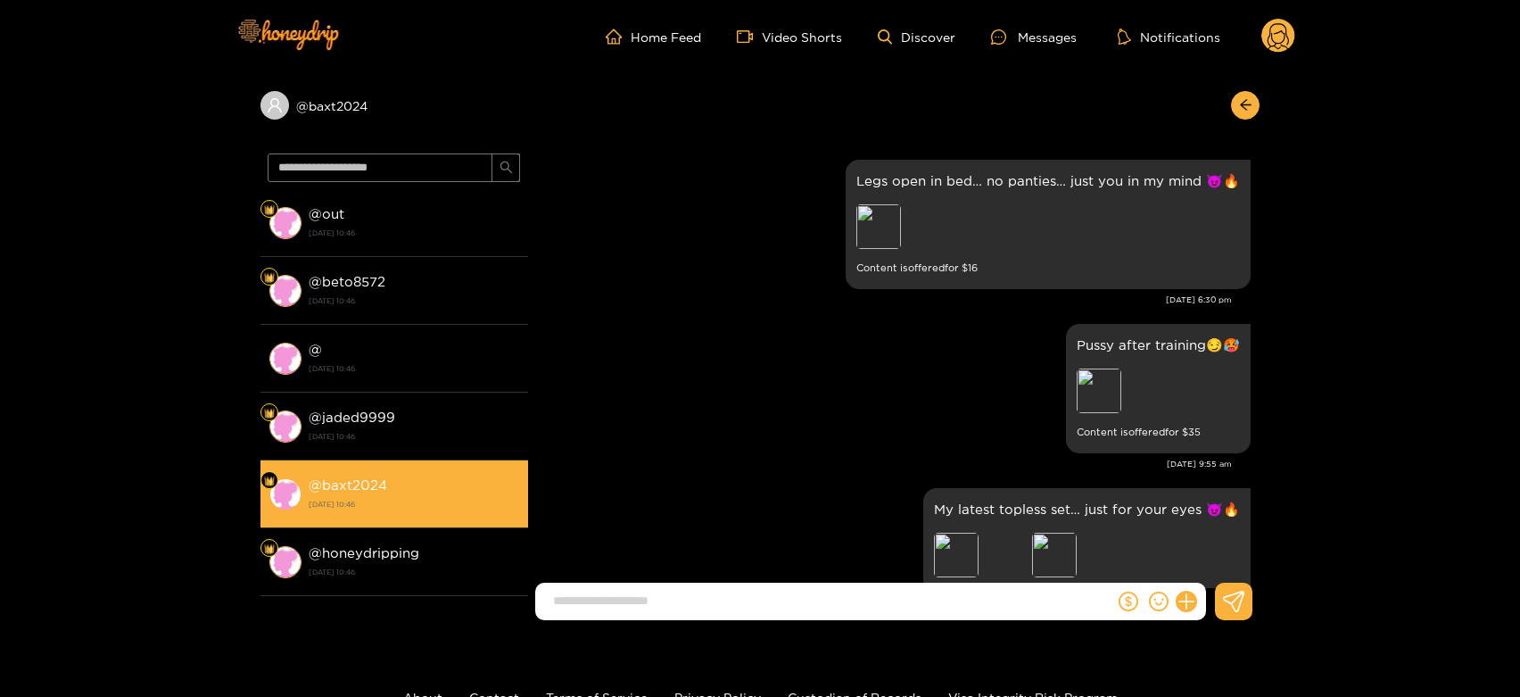
scroll to position [3719, 0]
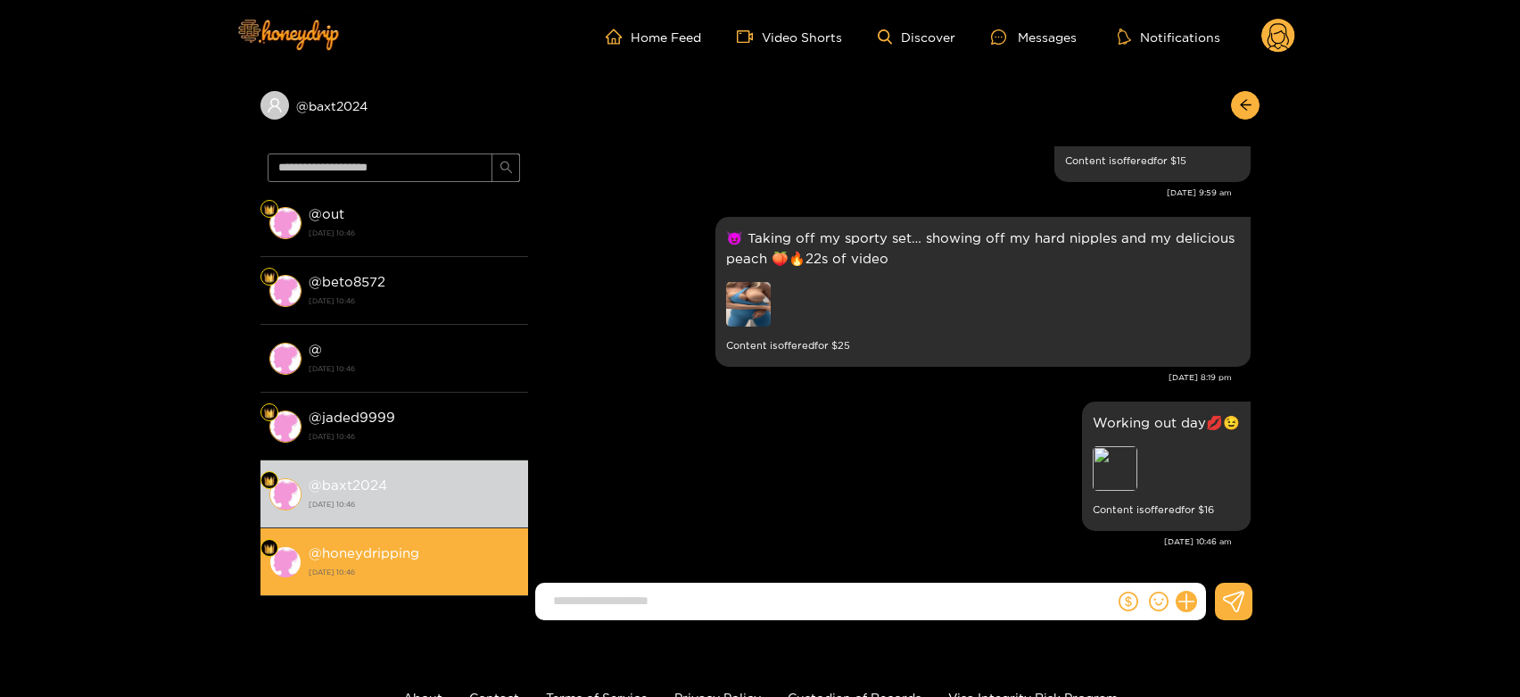
click at [465, 554] on div "@ honeydripping [DATE] 10:46" at bounding box center [414, 562] width 211 height 40
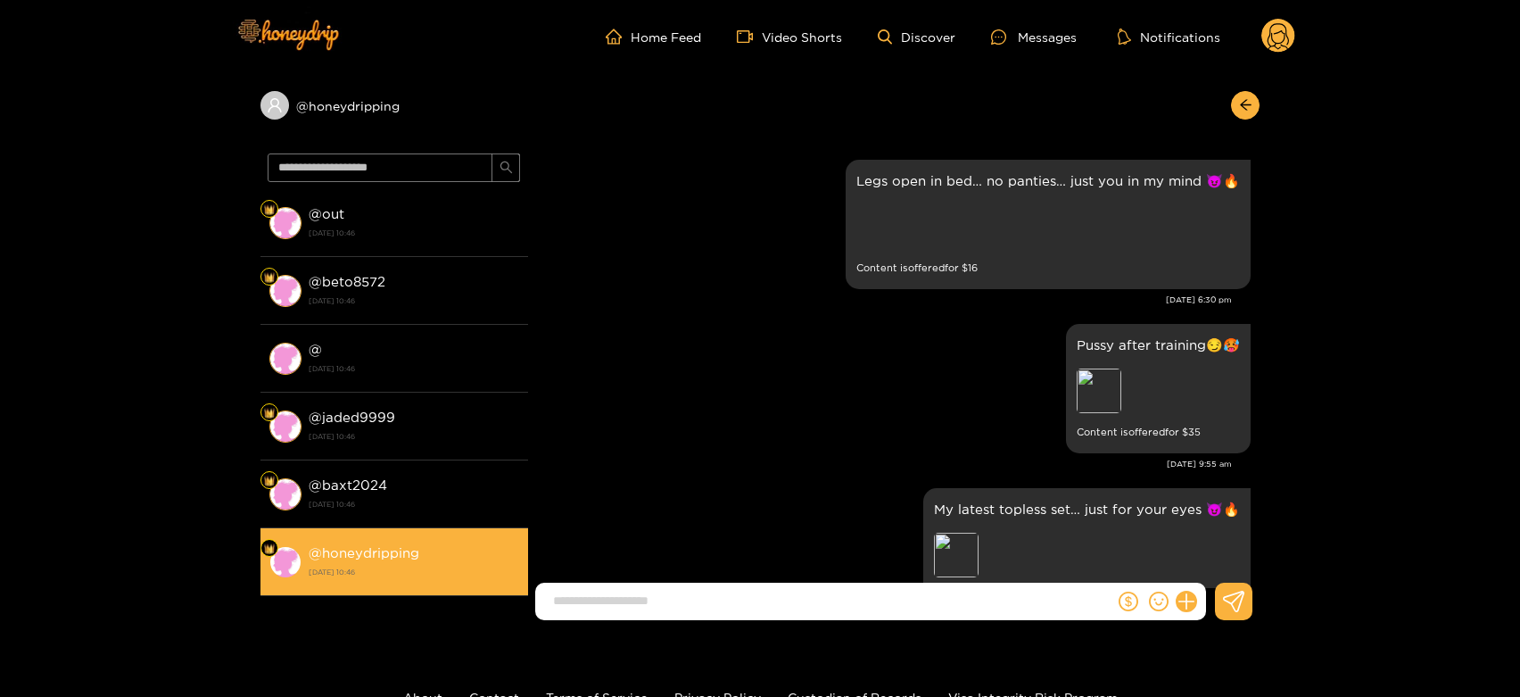
scroll to position [3719, 0]
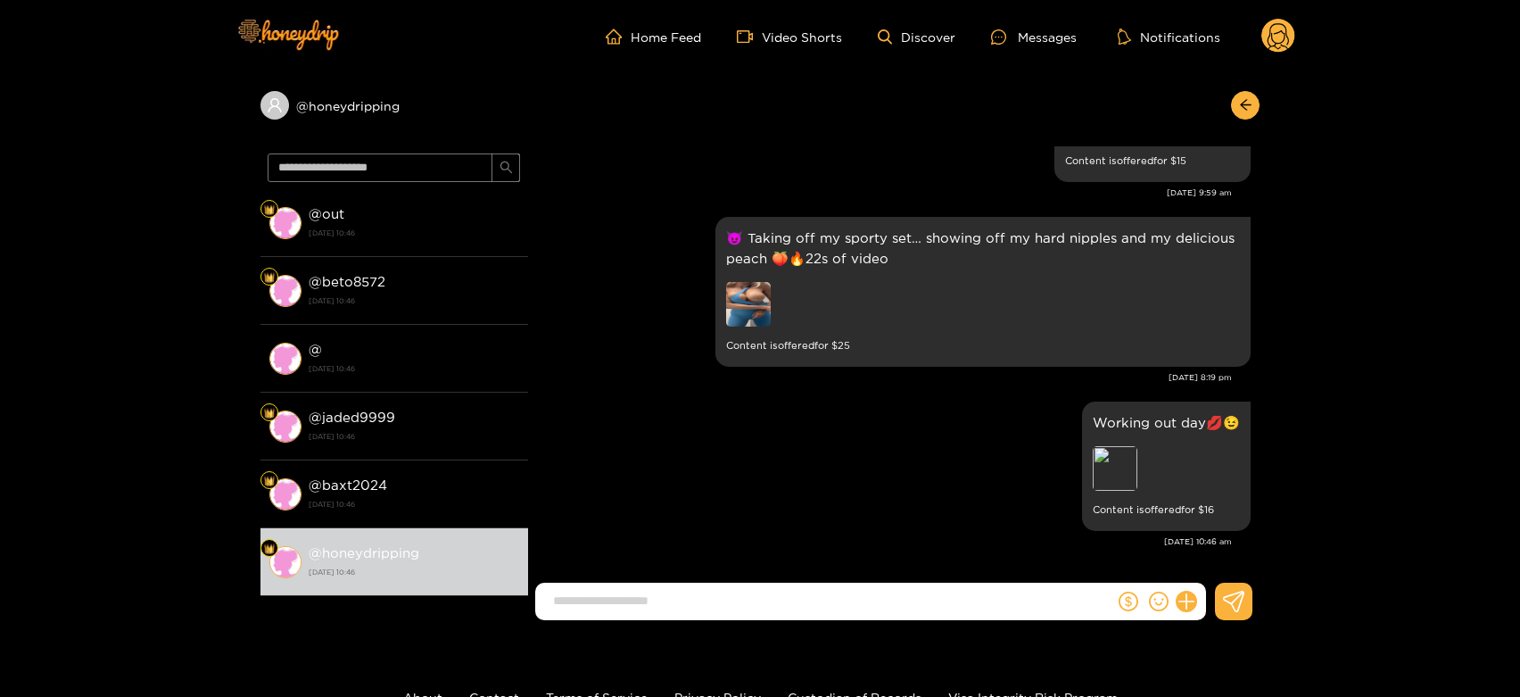
click at [1284, 24] on circle at bounding box center [1279, 36] width 34 height 34
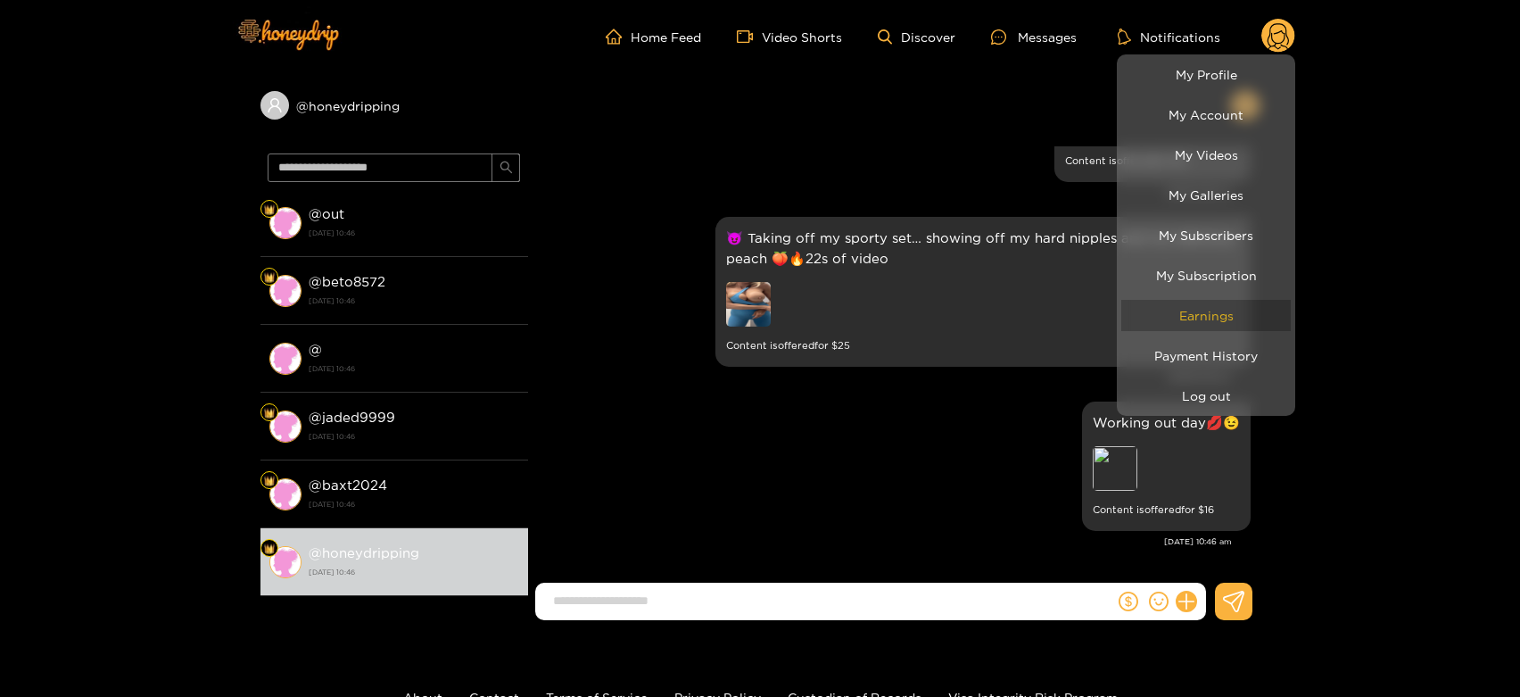
click at [1212, 315] on link "Earnings" at bounding box center [1206, 315] width 170 height 31
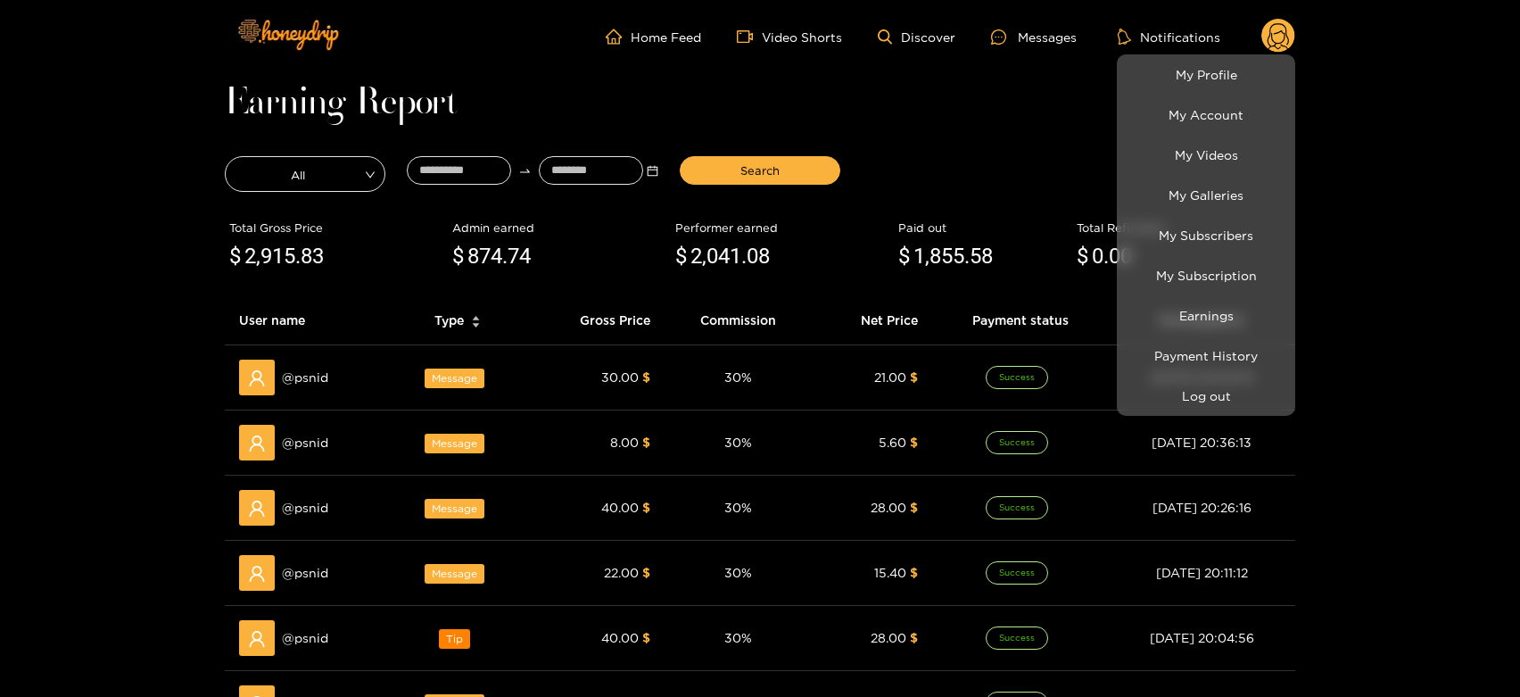
click at [324, 355] on div at bounding box center [760, 348] width 1520 height 697
click at [324, 355] on td "@ psnid" at bounding box center [308, 377] width 166 height 65
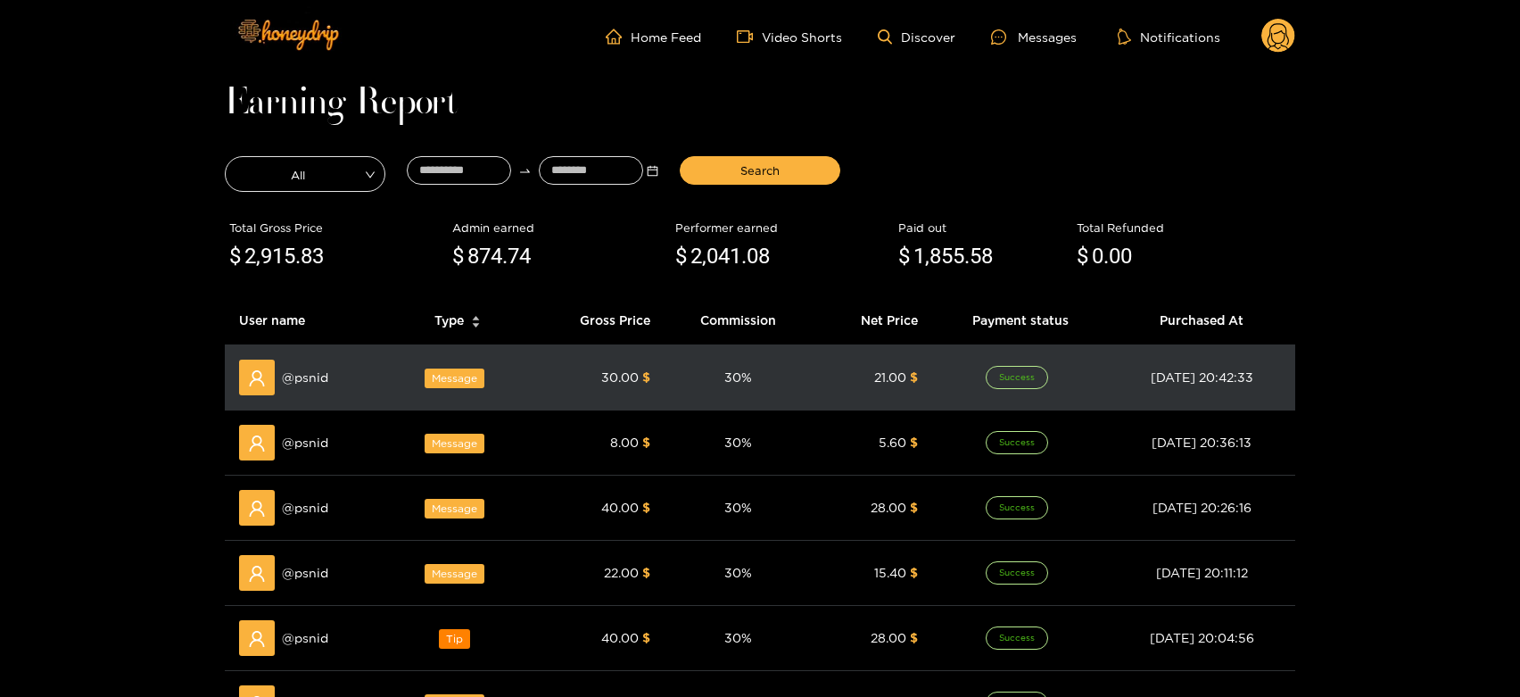
click at [312, 380] on span "@ psnid" at bounding box center [305, 378] width 46 height 20
copy span "psnid"
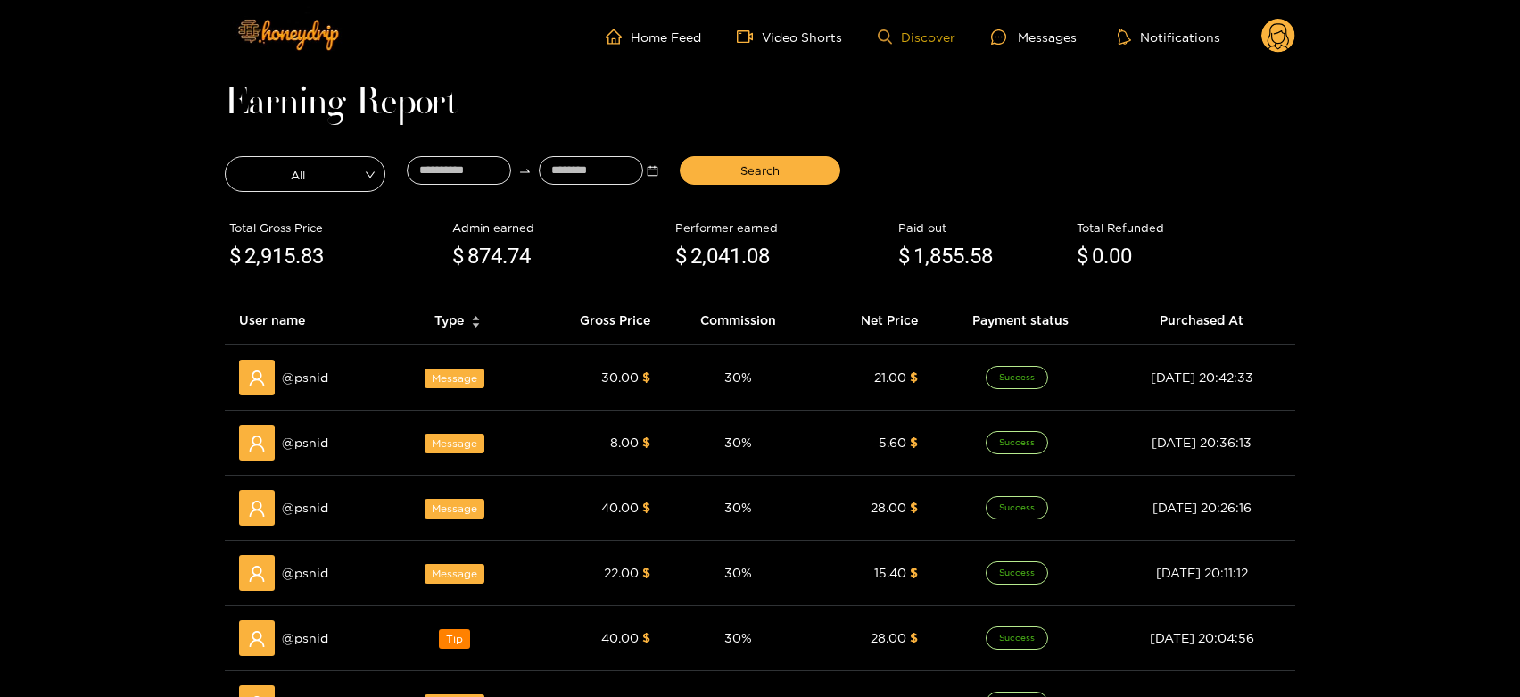
click at [1017, 39] on div at bounding box center [1004, 36] width 27 height 15
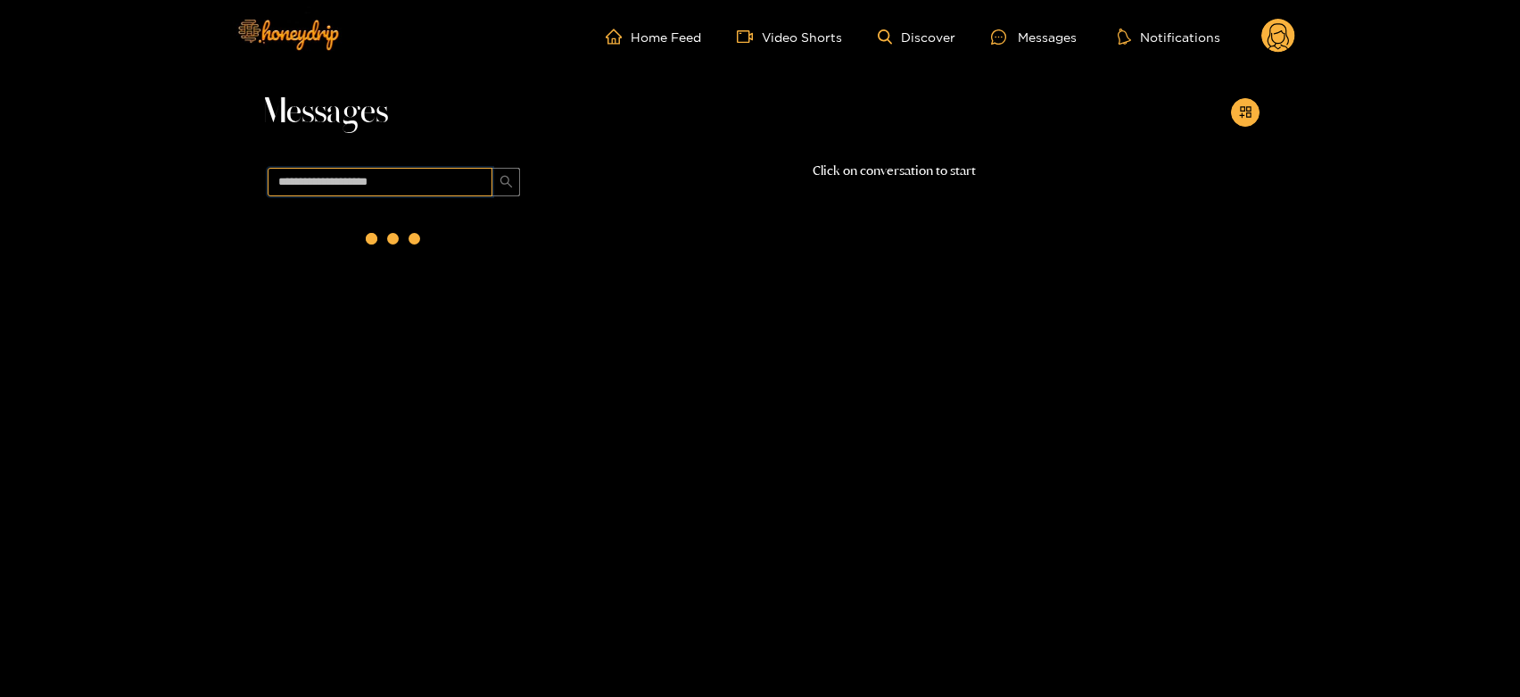
click at [414, 187] on input "text" at bounding box center [380, 182] width 225 height 29
paste input "*****"
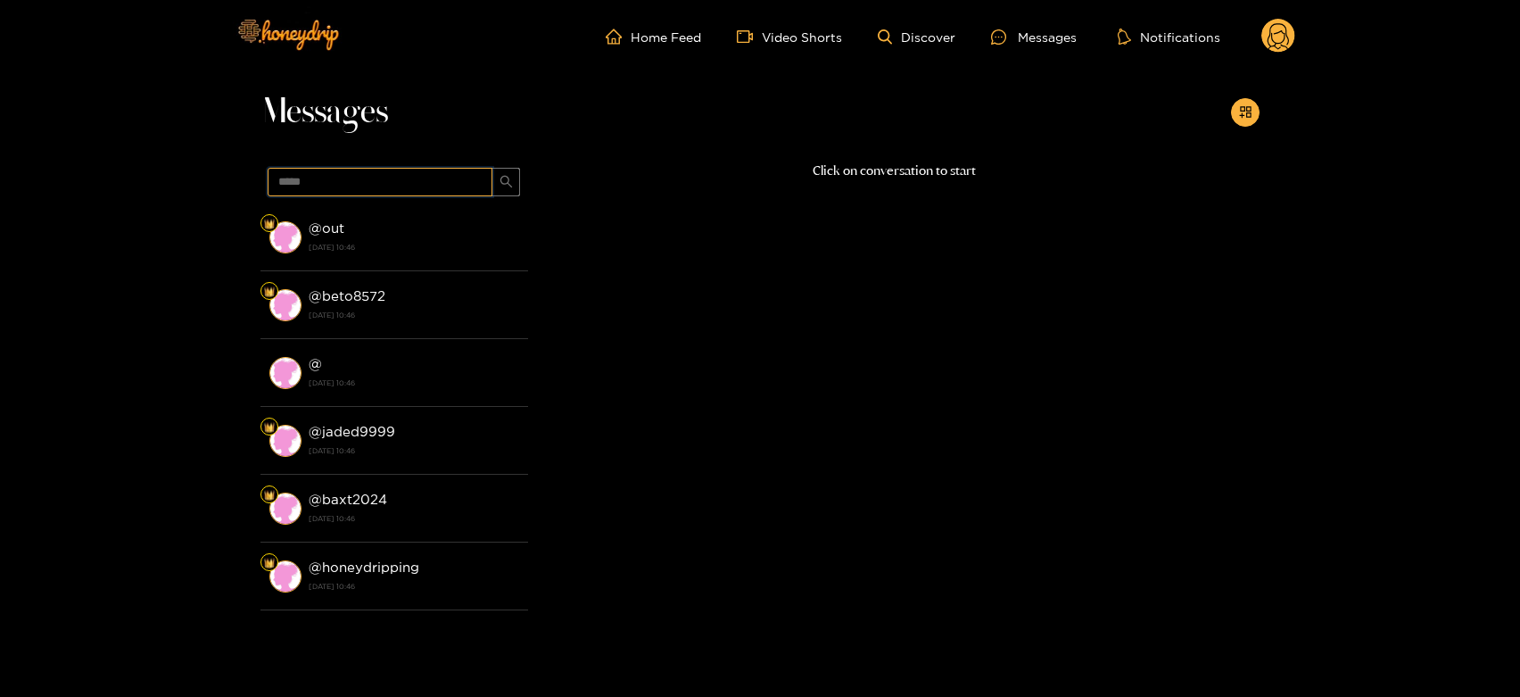
type input "*****"
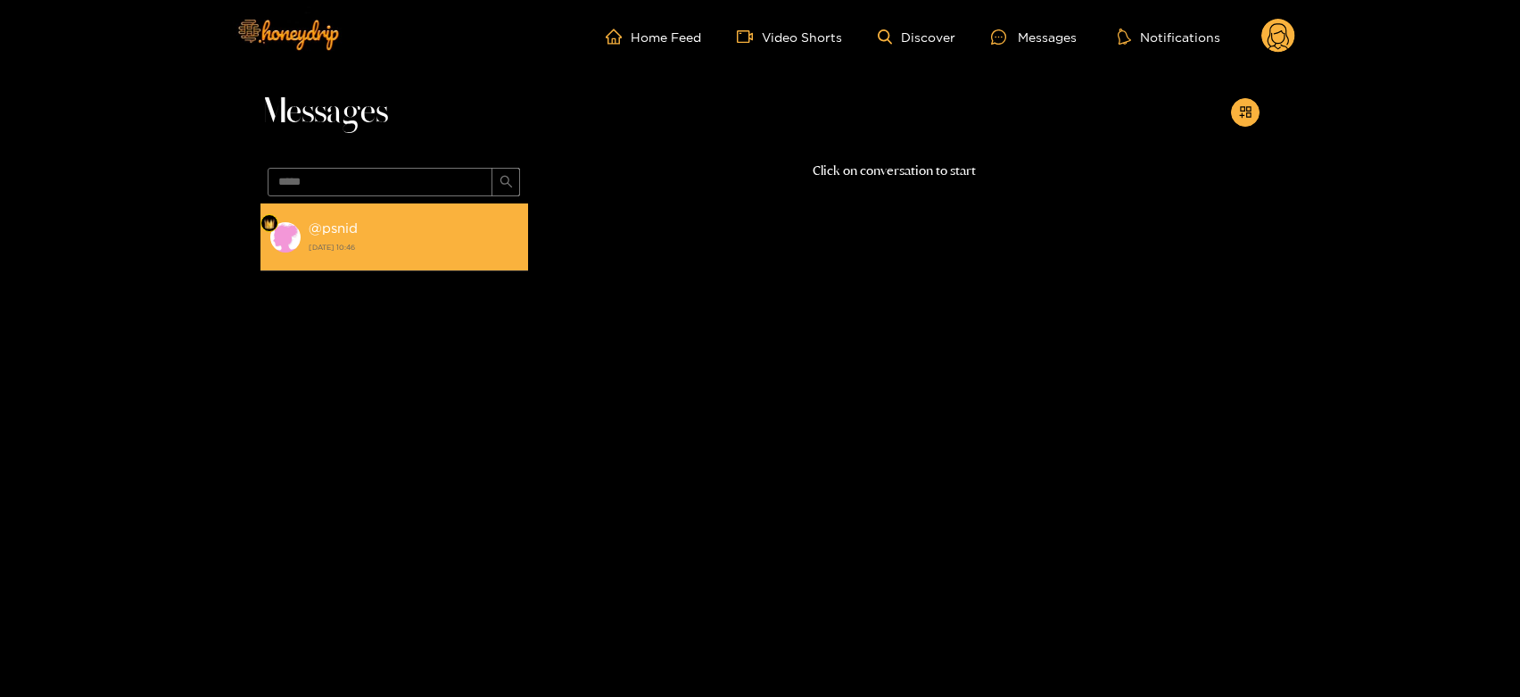
click at [431, 241] on strong "[DATE] 10:46" at bounding box center [414, 247] width 211 height 16
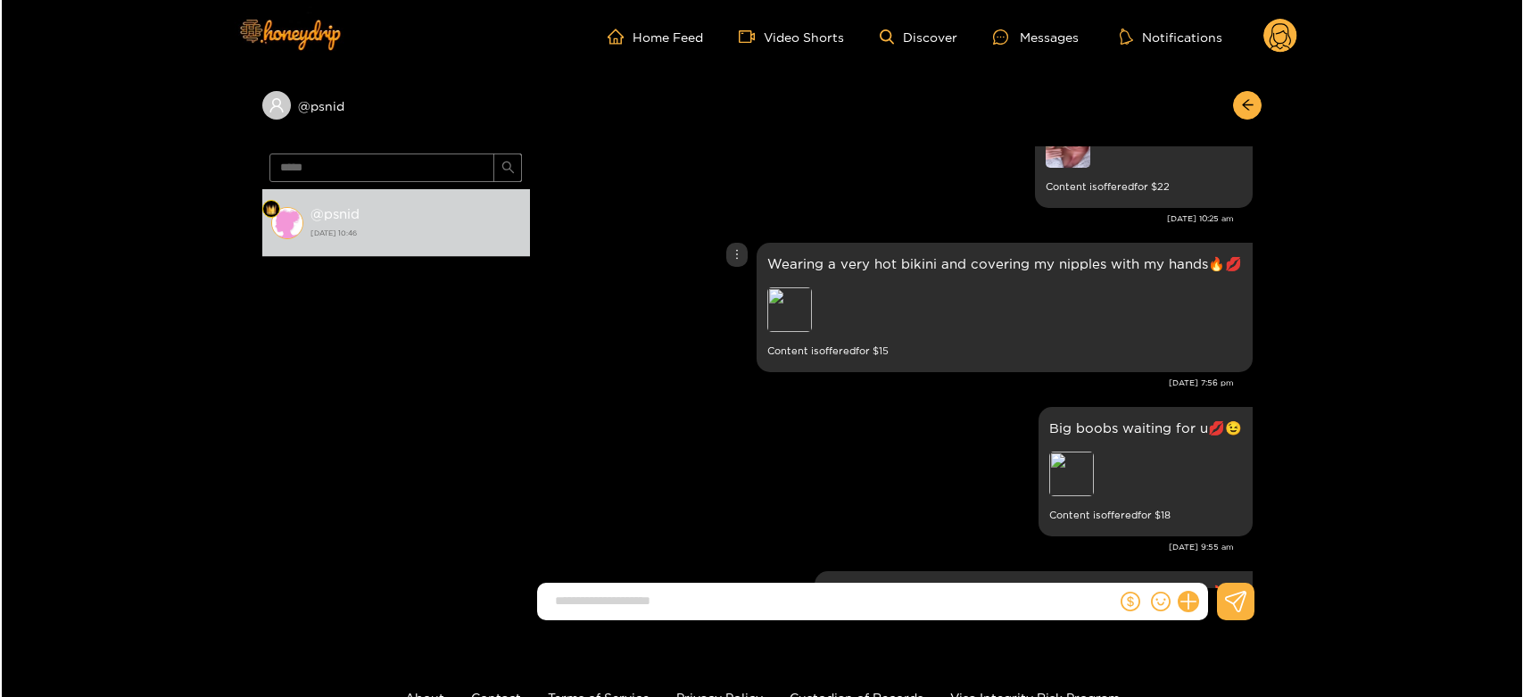
scroll to position [2244, 0]
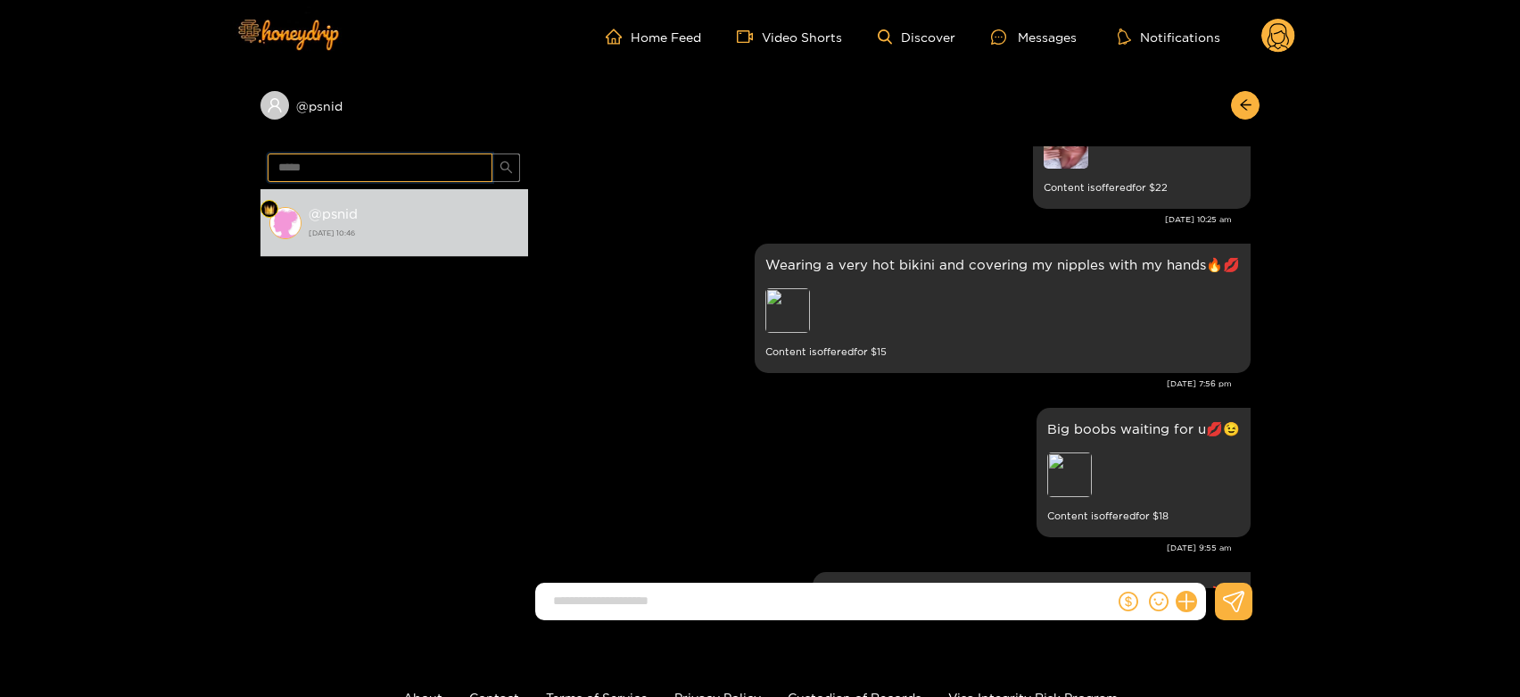
click at [320, 161] on input "*****" at bounding box center [380, 167] width 225 height 29
click at [1270, 41] on circle at bounding box center [1279, 36] width 34 height 34
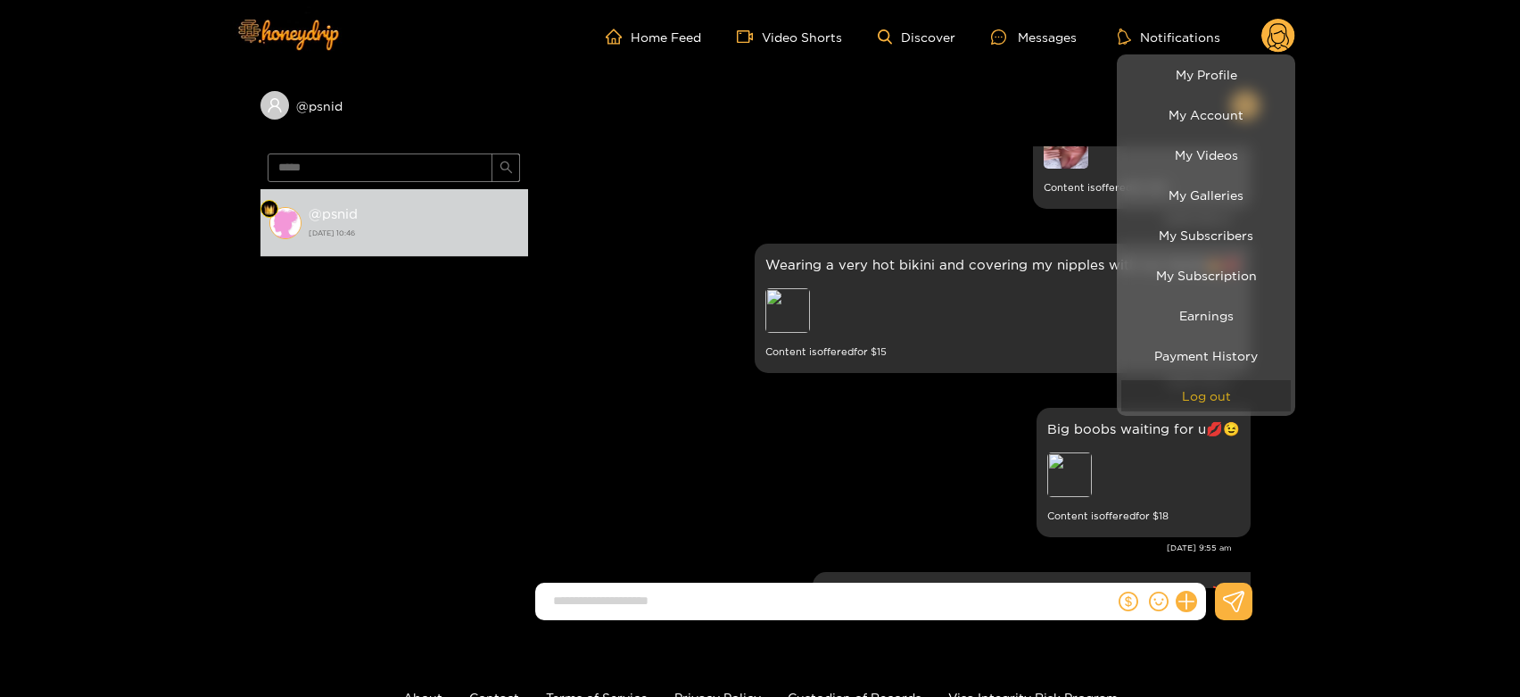
click at [1191, 406] on button "Log out" at bounding box center [1206, 395] width 170 height 31
